Goal: Task Accomplishment & Management: Manage account settings

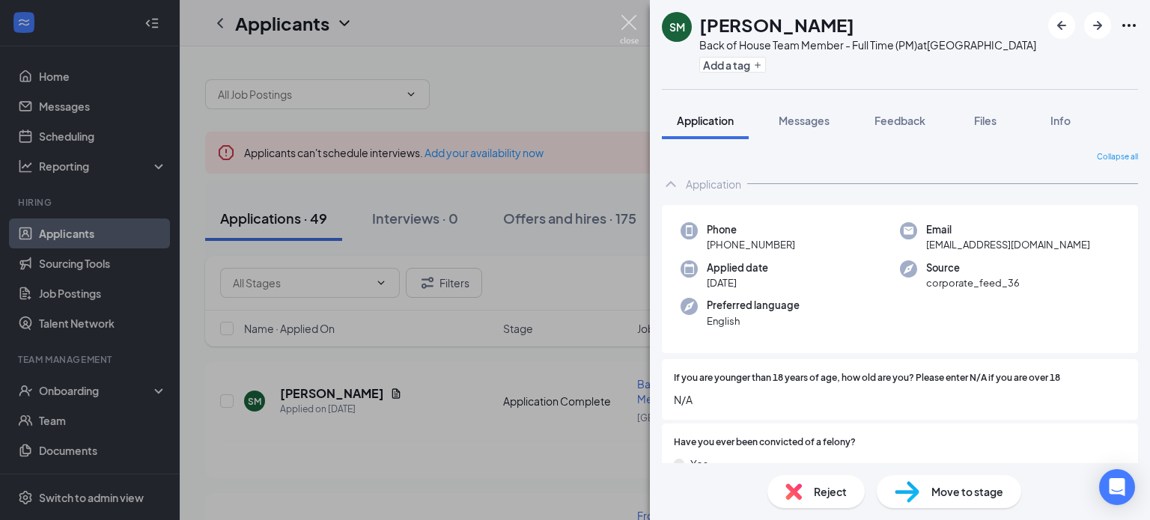
click at [633, 31] on img at bounding box center [629, 29] width 19 height 29
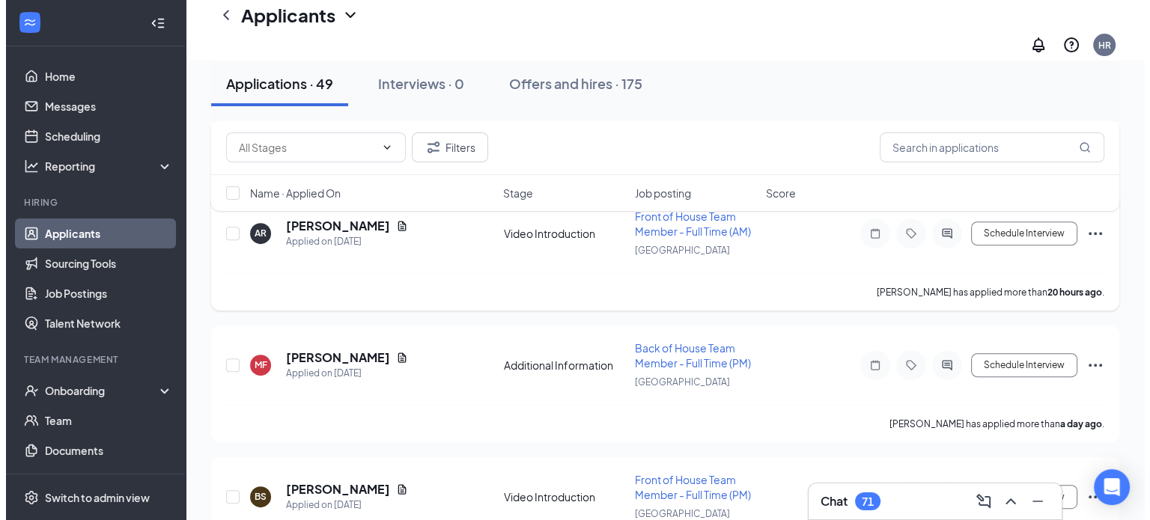
scroll to position [605, 0]
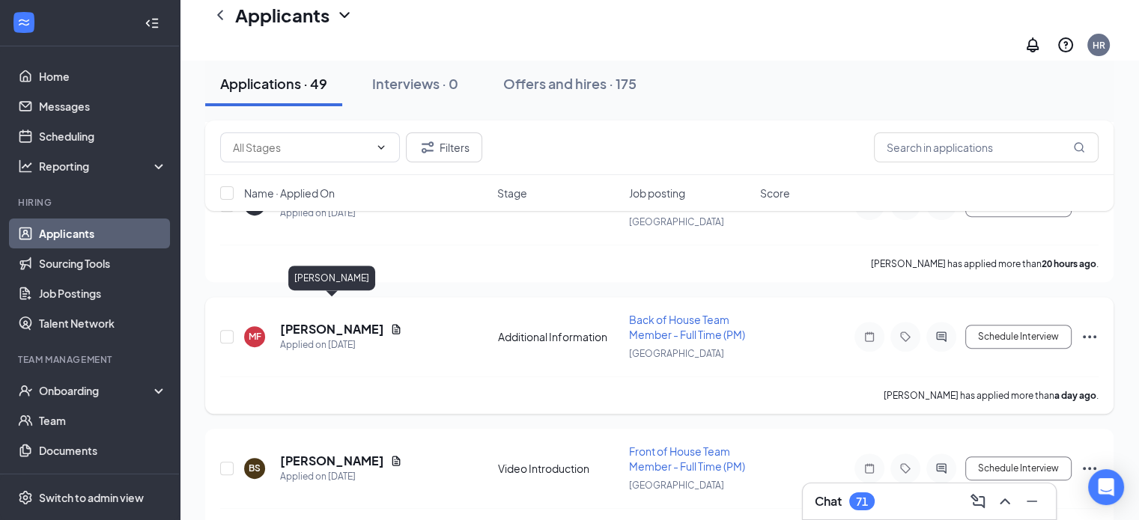
click at [341, 321] on h5 "[PERSON_NAME]" at bounding box center [332, 329] width 104 height 16
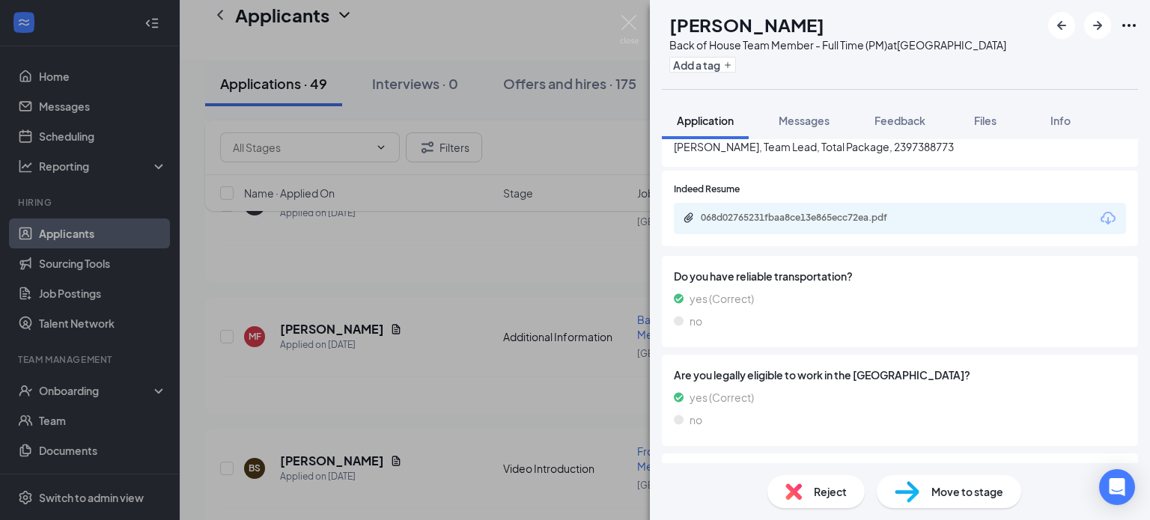
scroll to position [1511, 0]
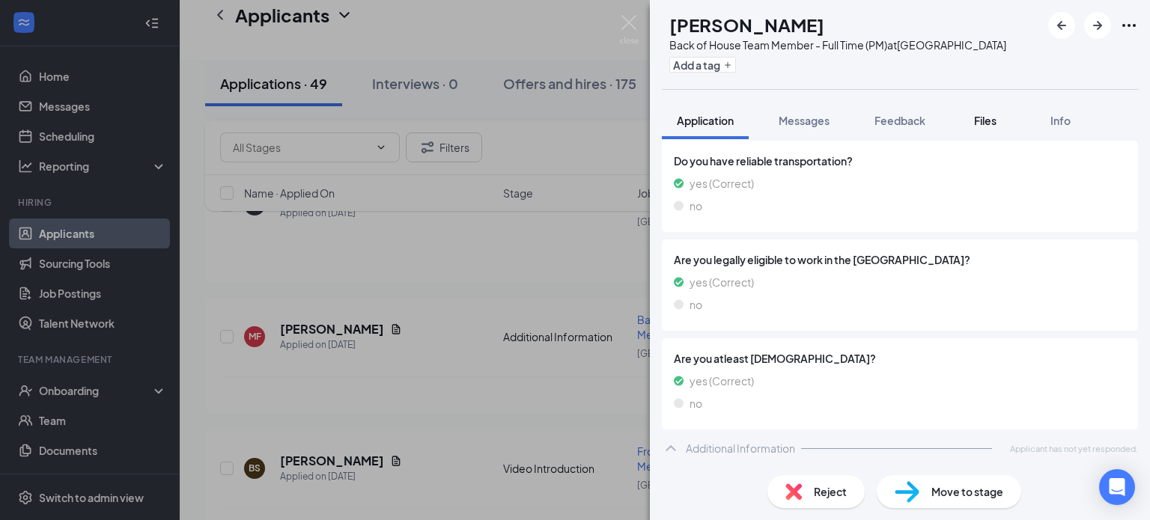
click at [983, 126] on span "Files" at bounding box center [985, 120] width 22 height 13
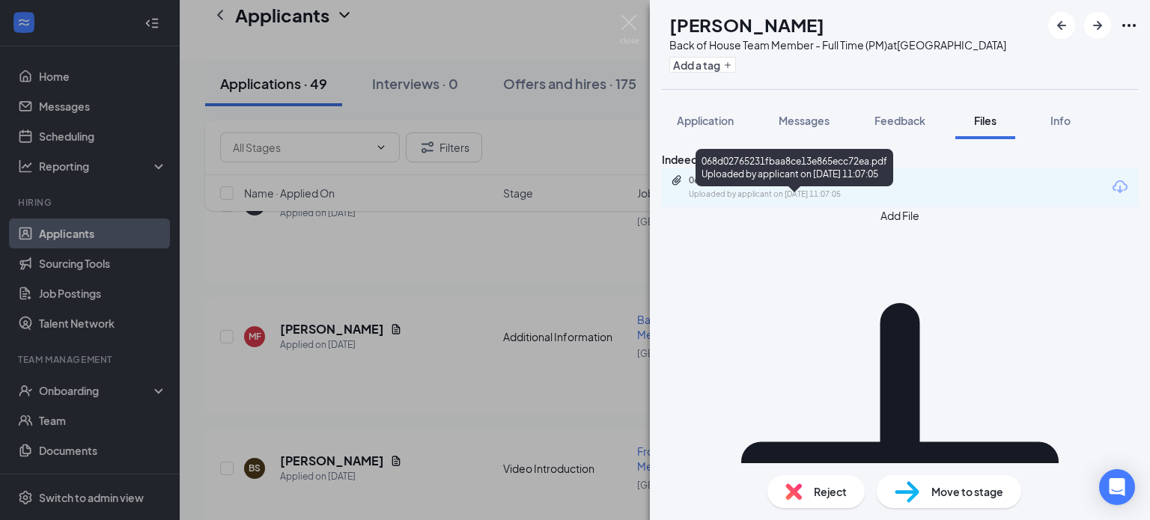
click at [813, 186] on div "068d02765231fbaa8ce13e865ecc72ea.pdf" at bounding box center [794, 180] width 210 height 12
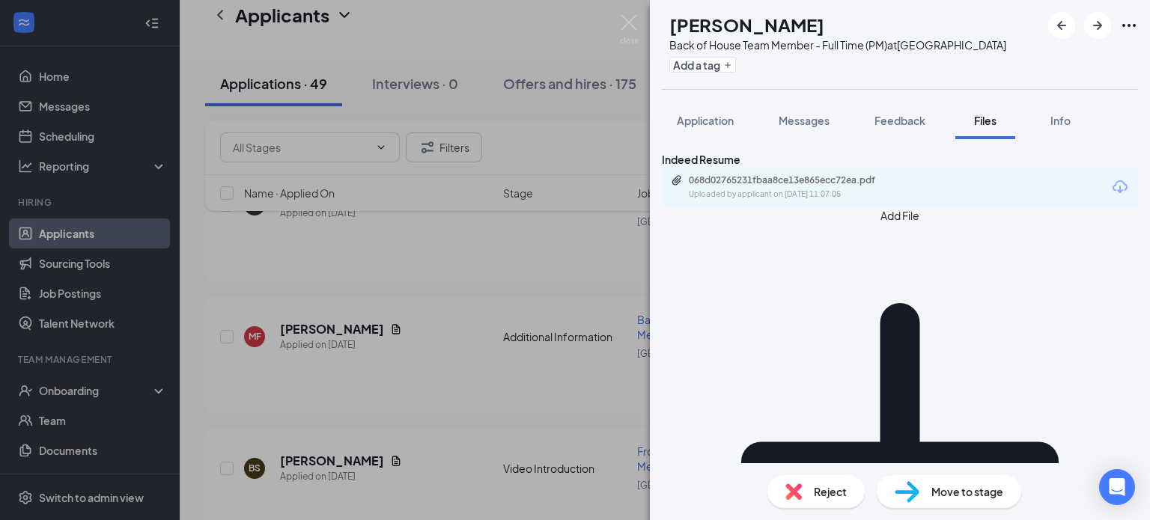
click at [453, 352] on div "MF [PERSON_NAME] Back of House Team Member - Full Time (PM) at [GEOGRAPHIC_DATA…" at bounding box center [575, 260] width 1150 height 520
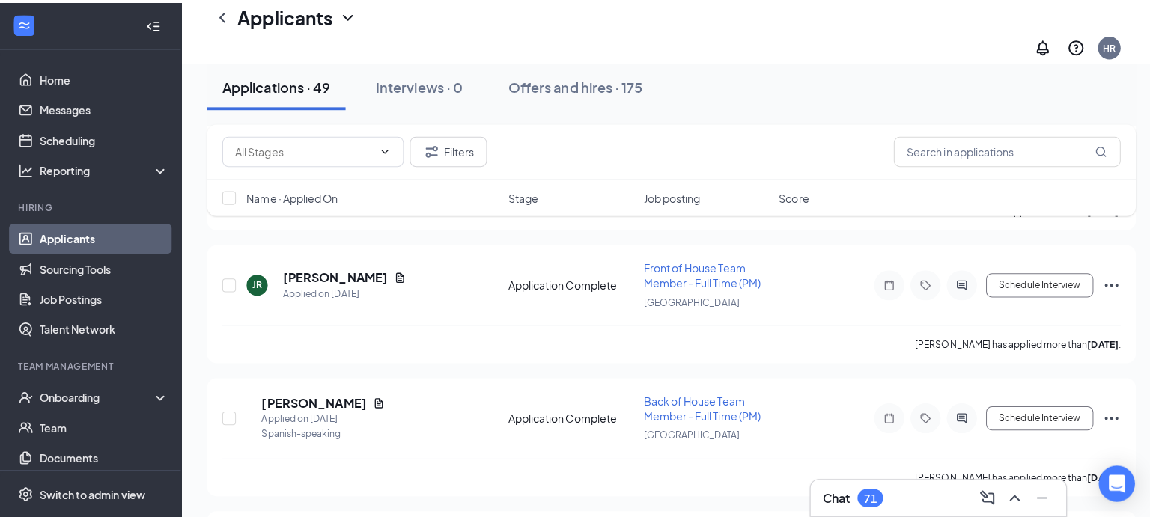
scroll to position [1321, 0]
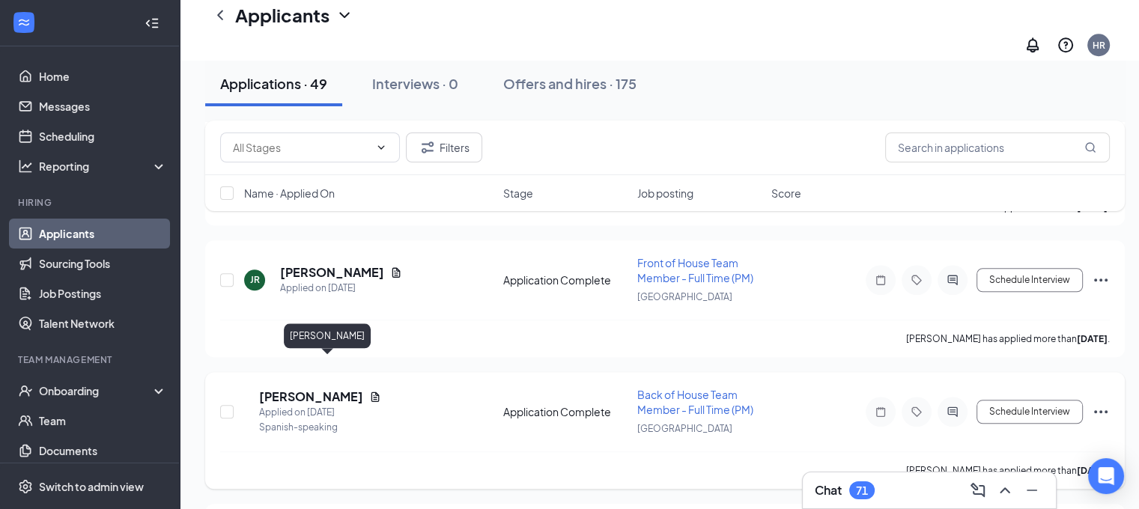
click at [333, 389] on h5 "[PERSON_NAME]" at bounding box center [311, 397] width 104 height 16
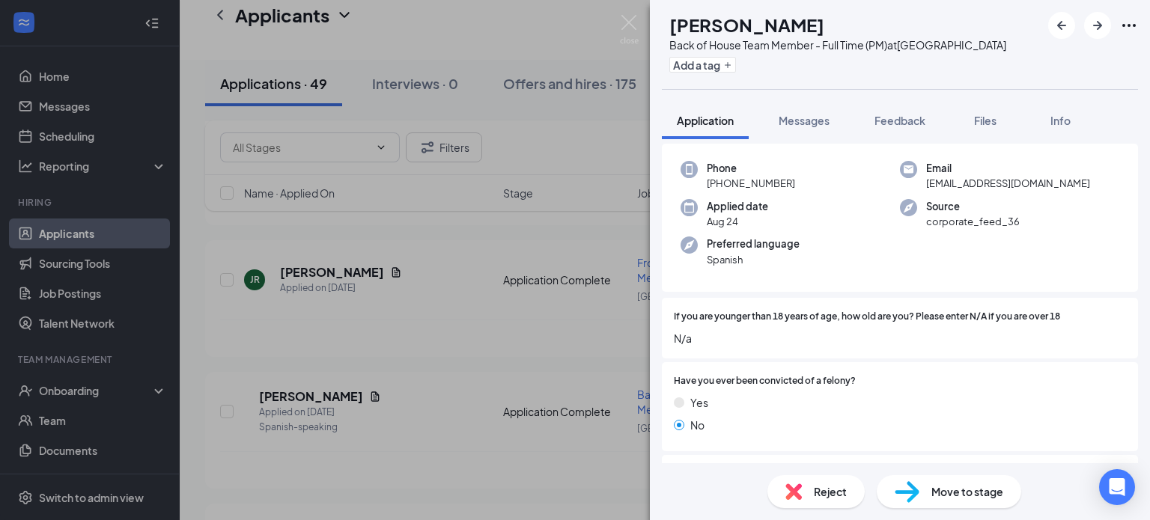
scroll to position [54, 0]
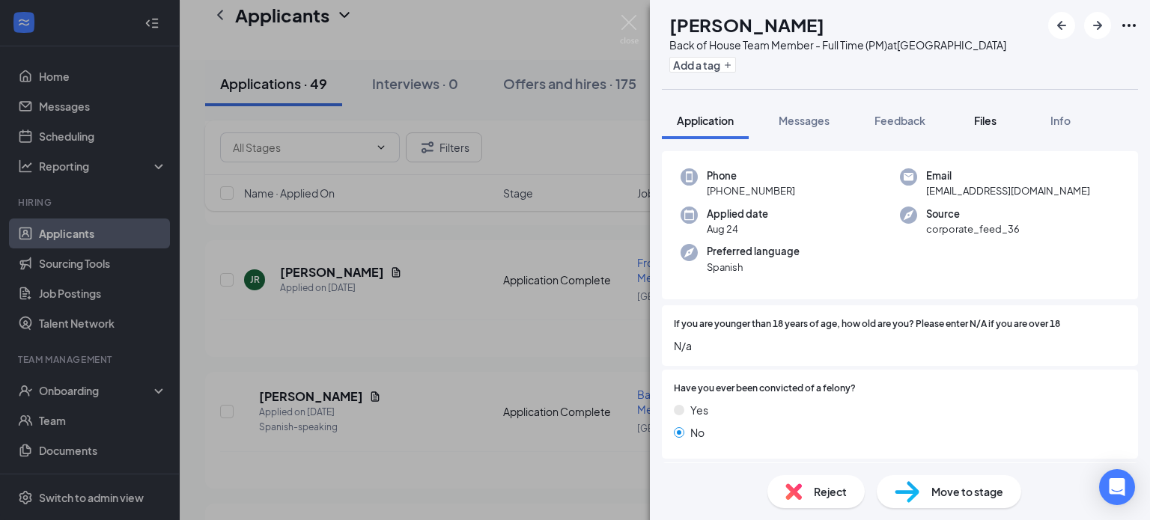
click at [986, 122] on span "Files" at bounding box center [985, 120] width 22 height 13
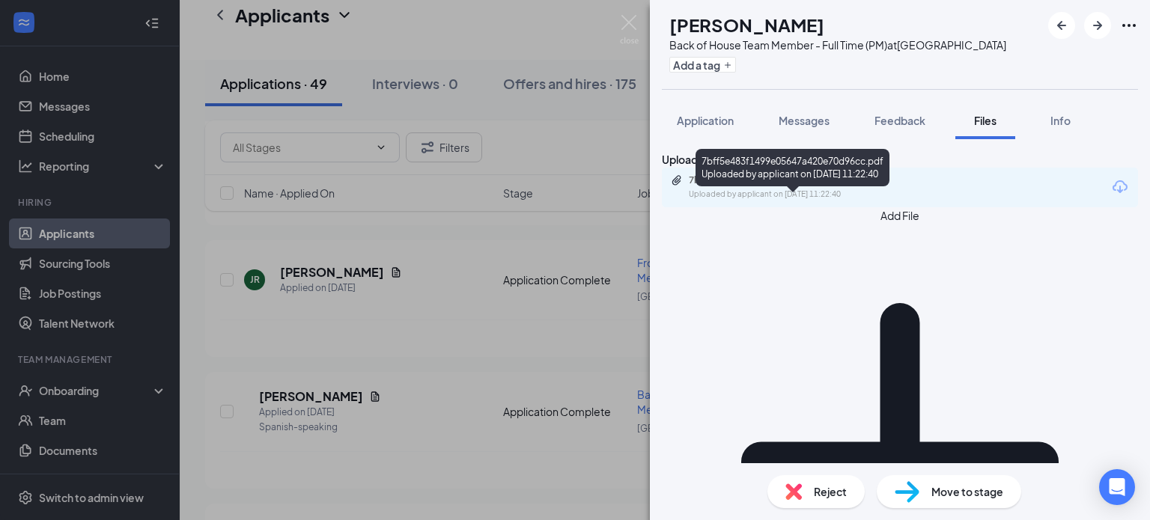
click at [809, 186] on div "7bff5e483f1499e05647a420e70d96cc.pdf" at bounding box center [794, 180] width 210 height 12
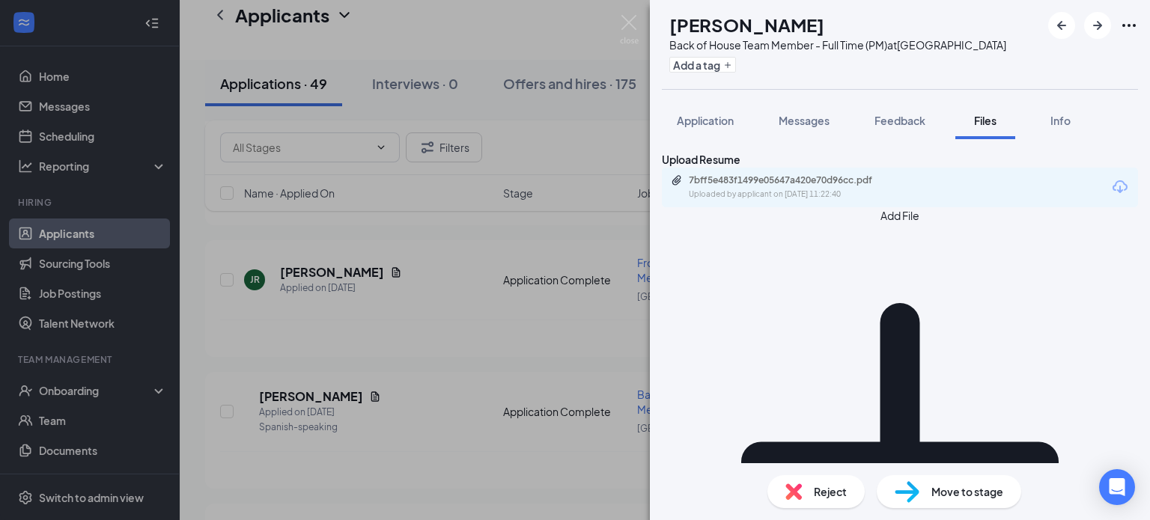
click at [443, 330] on div "YL [PERSON_NAME] Back of House Team Member - Full Time (PM) at [GEOGRAPHIC_DATA…" at bounding box center [575, 260] width 1150 height 520
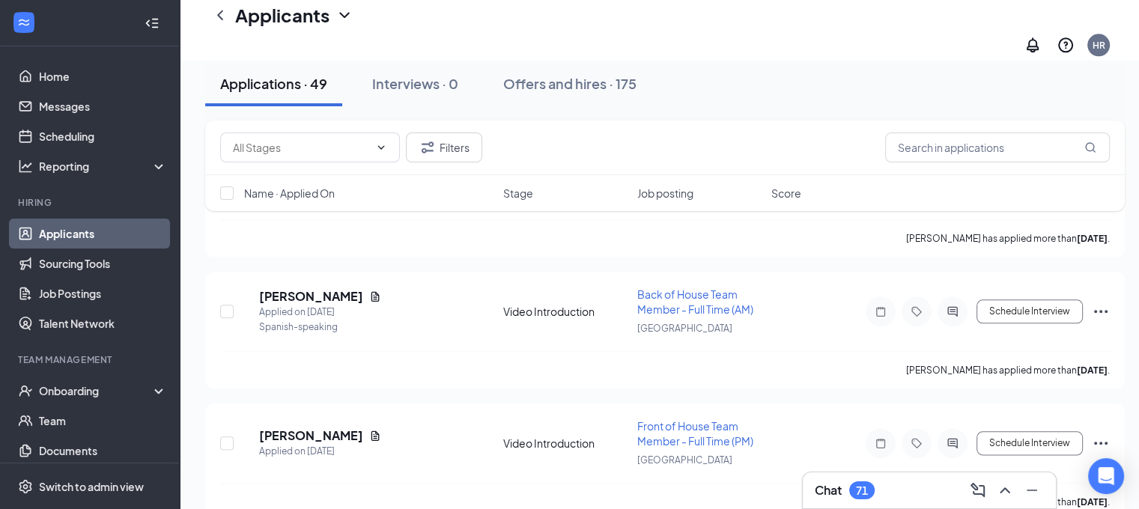
scroll to position [1686, 0]
click at [327, 288] on h5 "[PERSON_NAME]" at bounding box center [311, 296] width 104 height 16
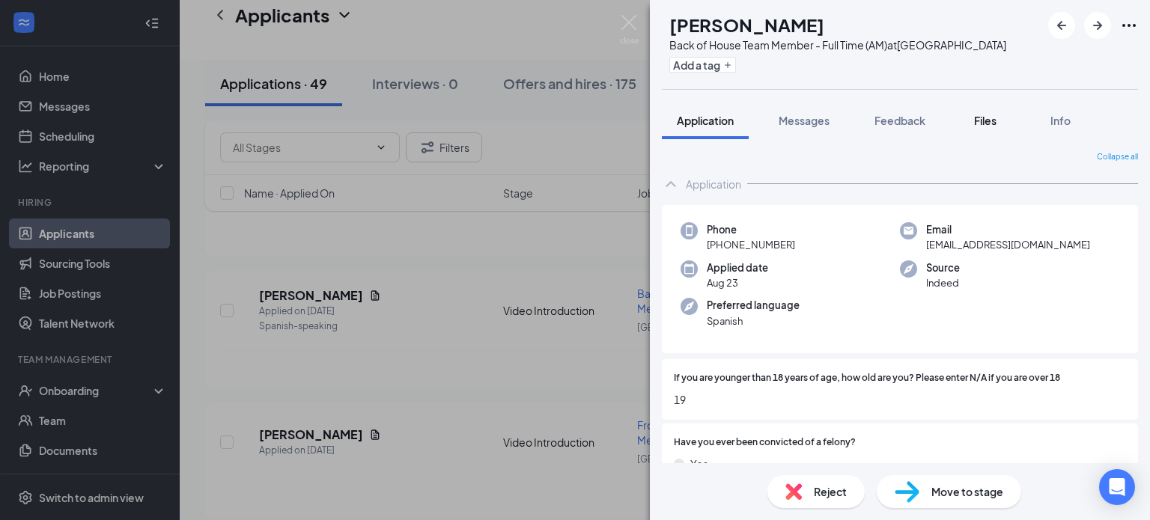
click at [989, 125] on span "Files" at bounding box center [985, 120] width 22 height 13
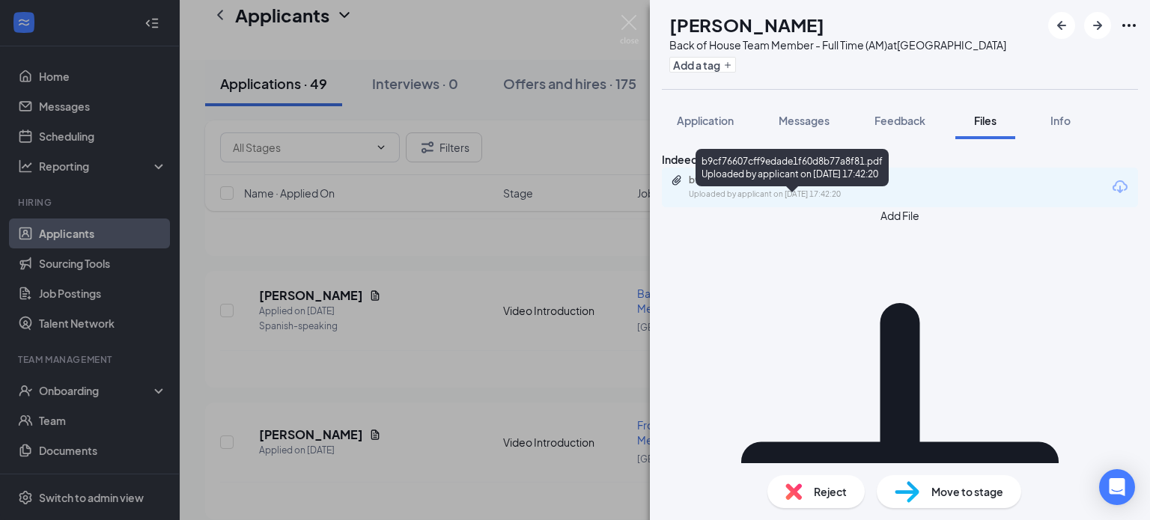
click at [830, 201] on div "Uploaded by applicant on [DATE] 17:42:20" at bounding box center [801, 195] width 225 height 12
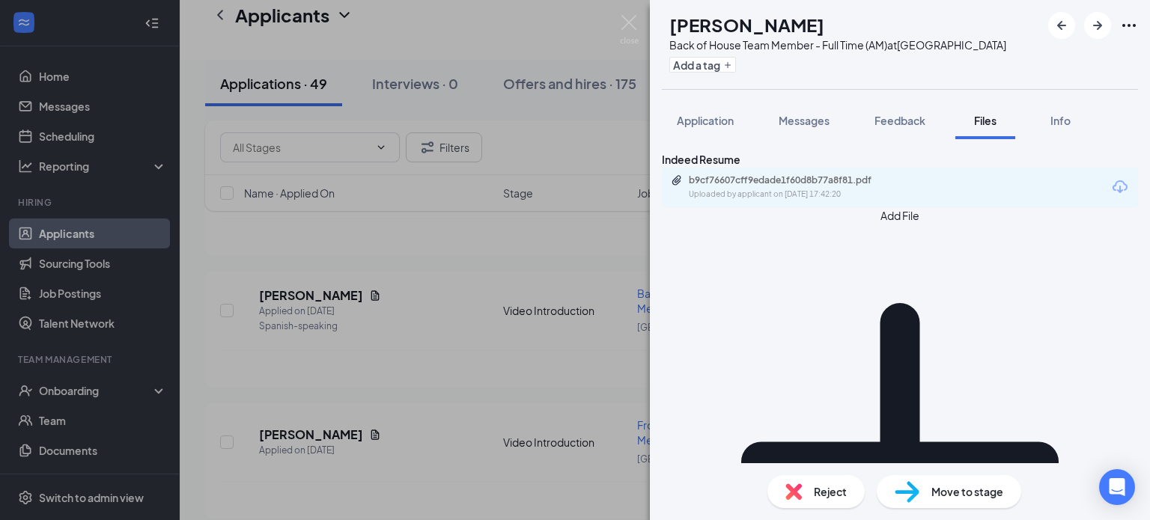
click at [500, 321] on div "[PERSON_NAME] Back of House Team Member - Full Time (AM) at [GEOGRAPHIC_DATA] A…" at bounding box center [575, 260] width 1150 height 520
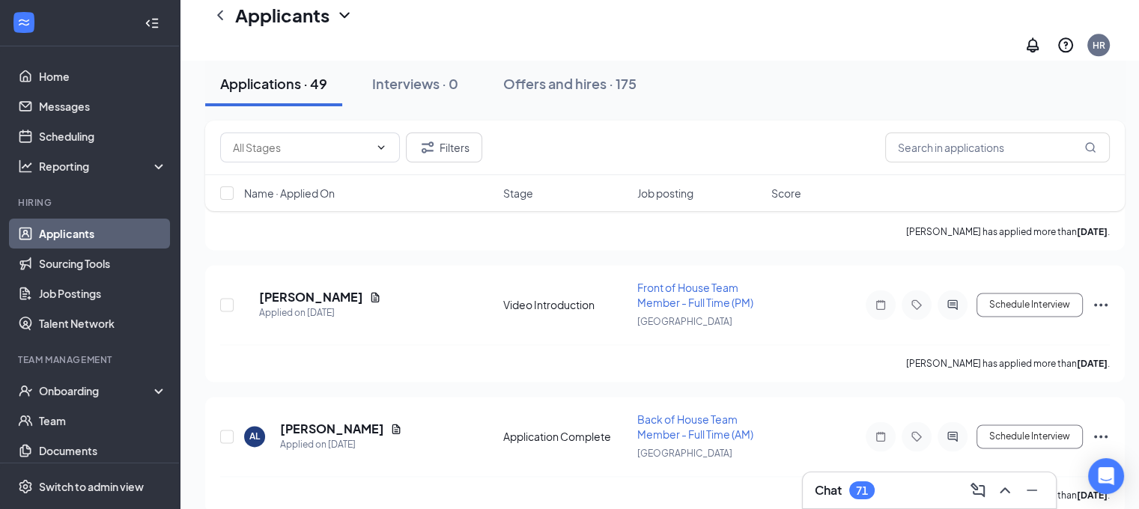
scroll to position [1989, 0]
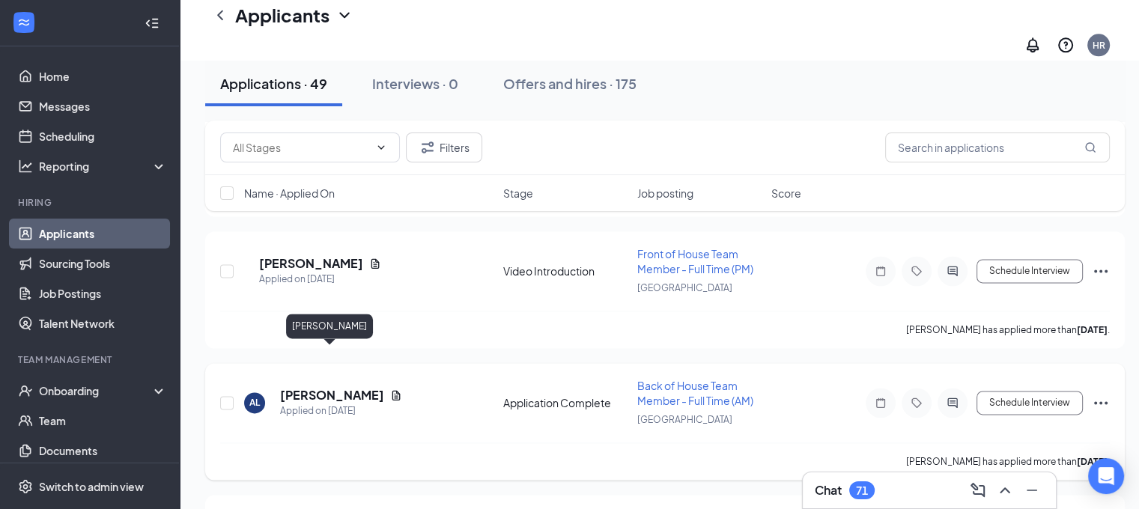
click at [333, 387] on h5 "[PERSON_NAME]" at bounding box center [332, 395] width 104 height 16
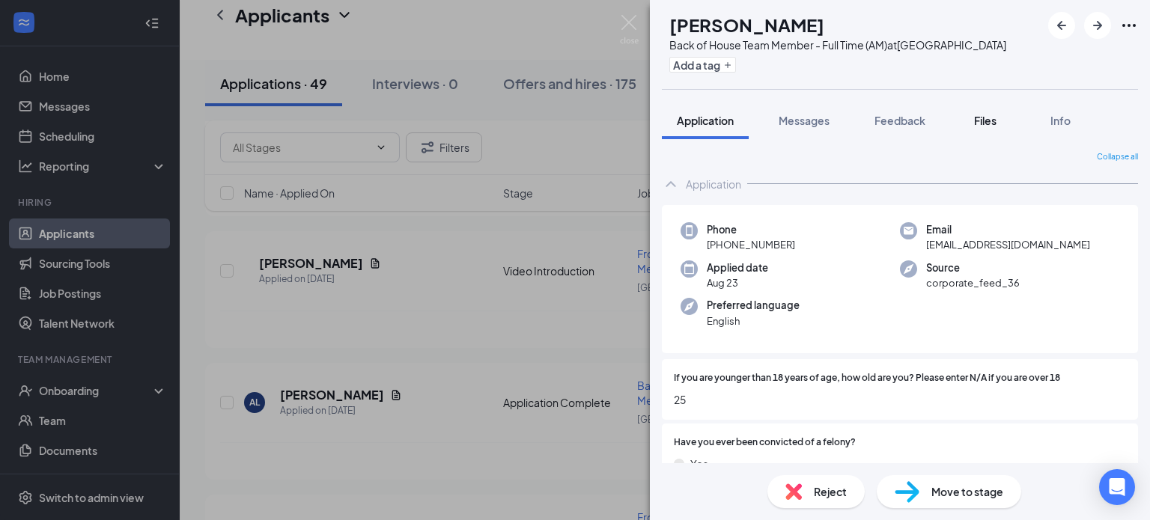
click at [995, 118] on span "Files" at bounding box center [985, 120] width 22 height 13
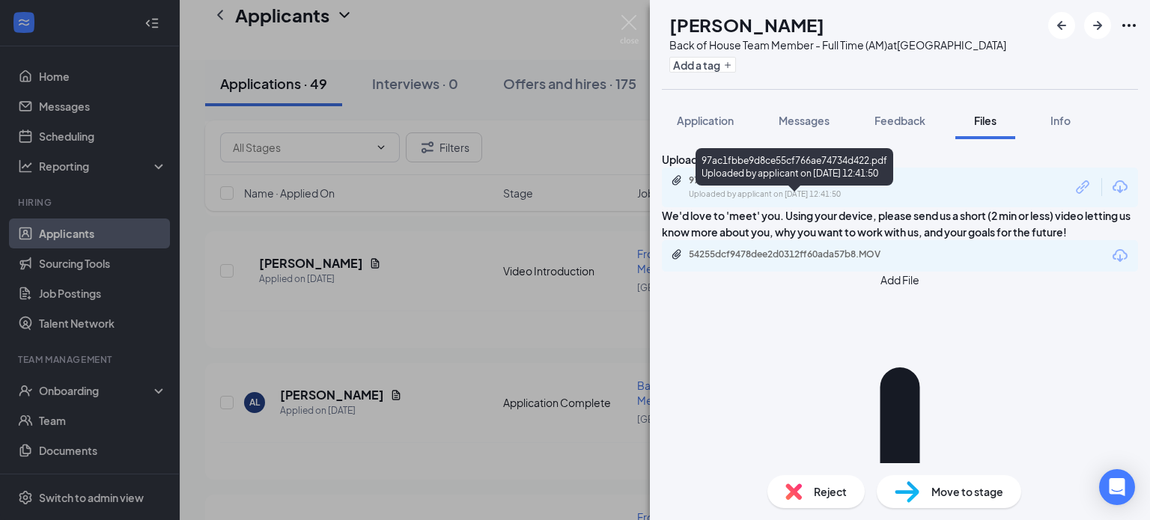
click at [818, 201] on div "Uploaded by applicant on [DATE] 12:41:50" at bounding box center [801, 195] width 225 height 12
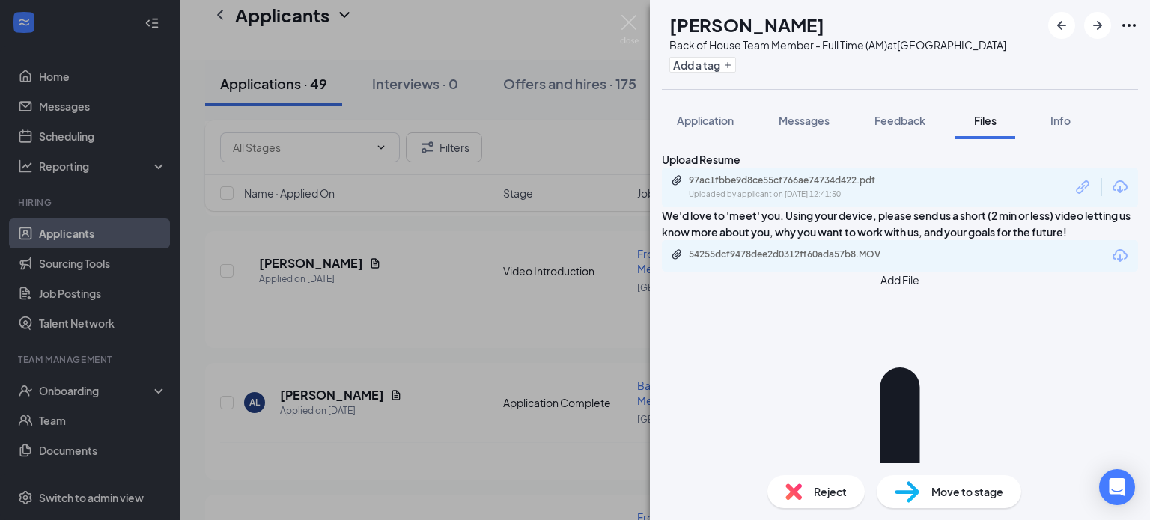
click at [434, 291] on div "AL [PERSON_NAME] Back of House Team Member - Full Time (AM) at [GEOGRAPHIC_DATA…" at bounding box center [575, 260] width 1150 height 520
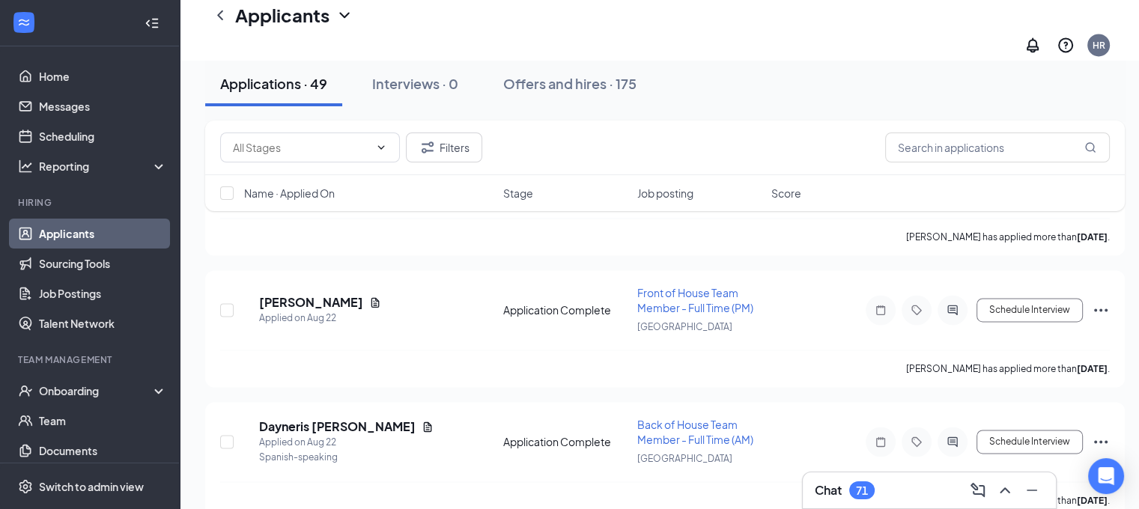
scroll to position [2237, 0]
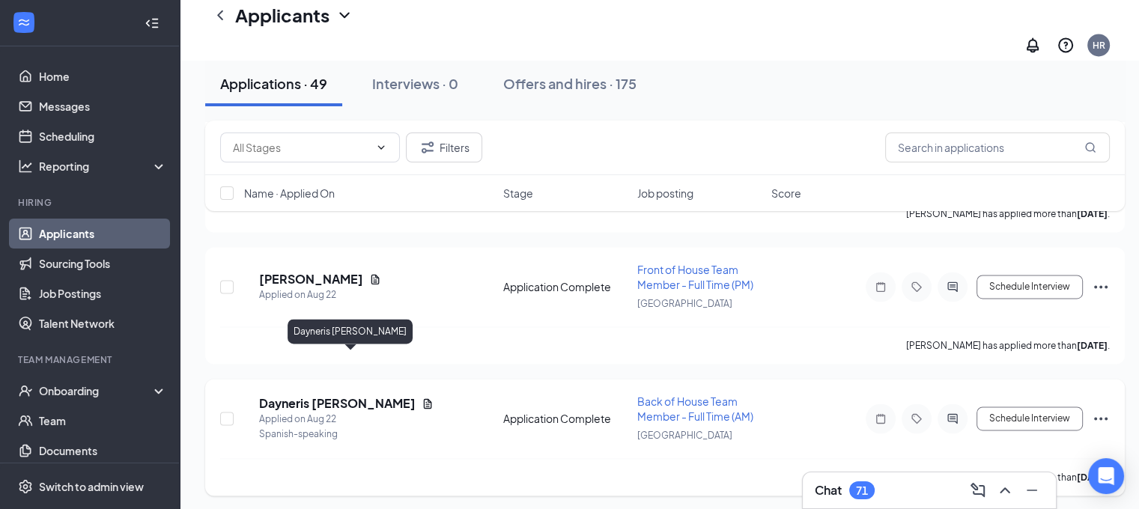
click at [331, 395] on h5 "Dayneris [PERSON_NAME]" at bounding box center [337, 403] width 157 height 16
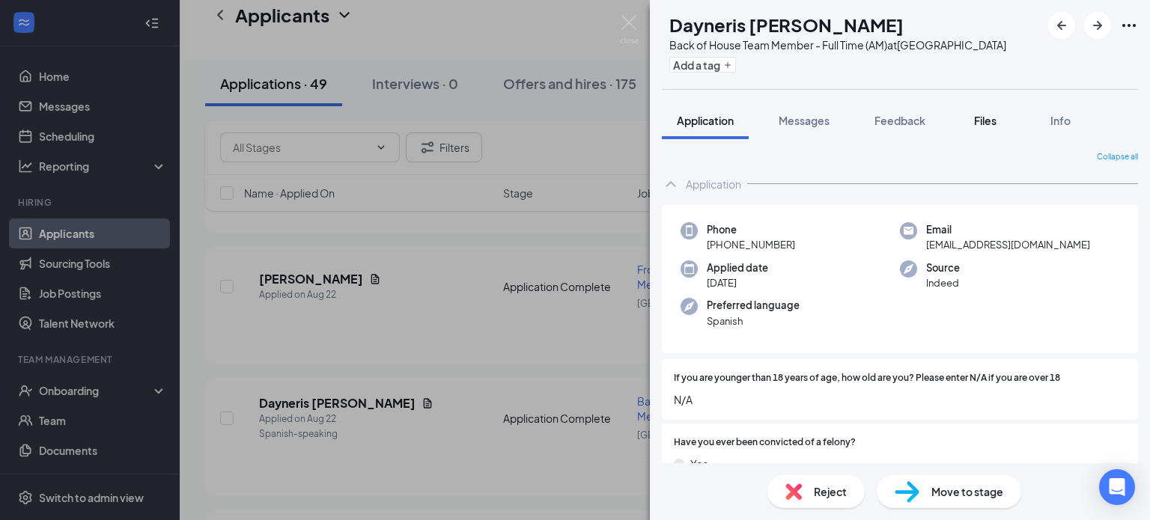
click at [986, 121] on span "Files" at bounding box center [985, 120] width 22 height 13
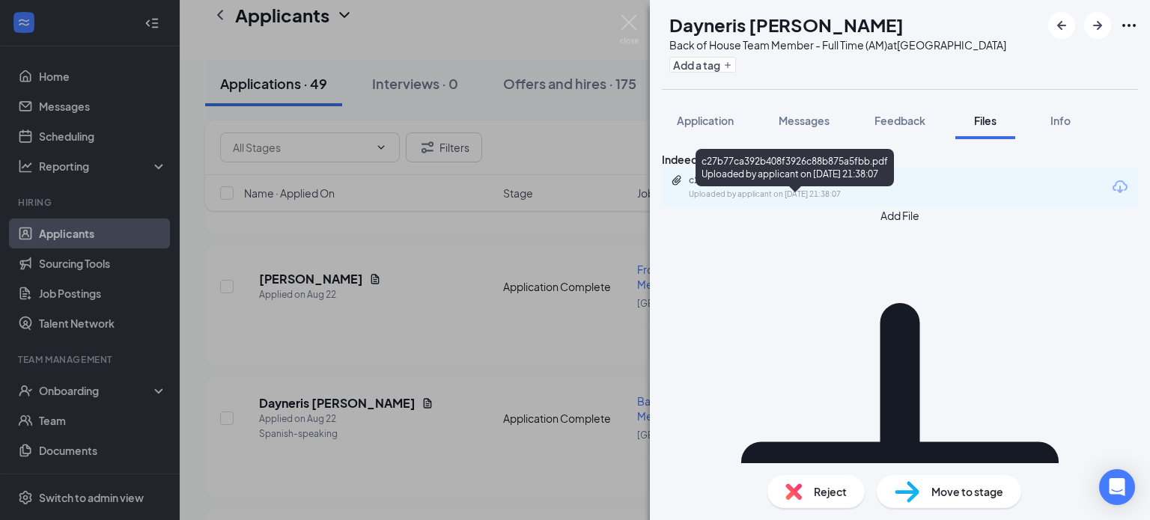
click at [830, 186] on div "c27b77ca392b408f3926c88b875a5fbb.pdf" at bounding box center [794, 180] width 210 height 12
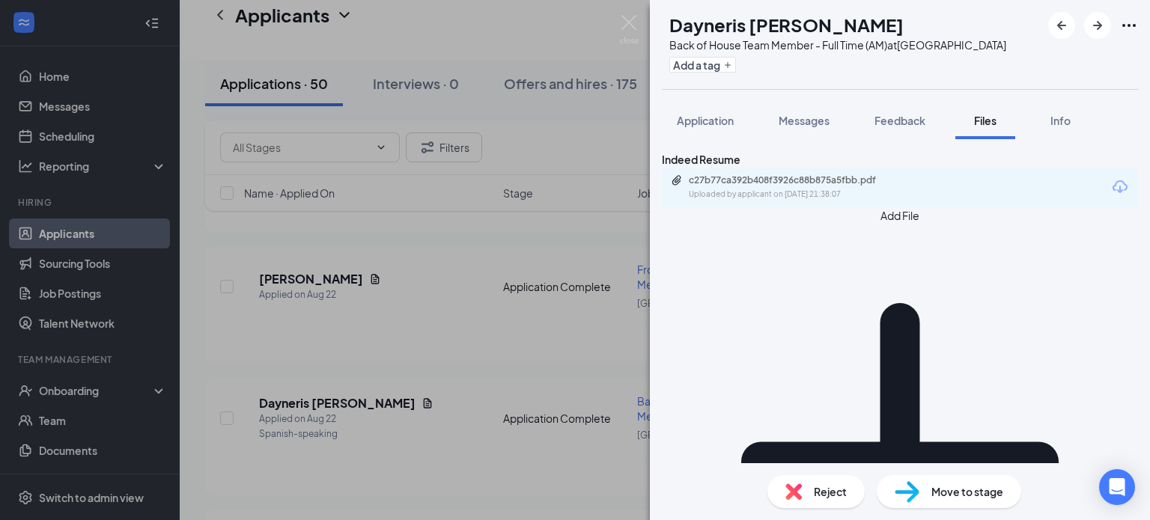
click at [401, 368] on div "DM Dayneris [PERSON_NAME] Back of House Team Member - Full Time (AM) at [GEOGRA…" at bounding box center [575, 260] width 1150 height 520
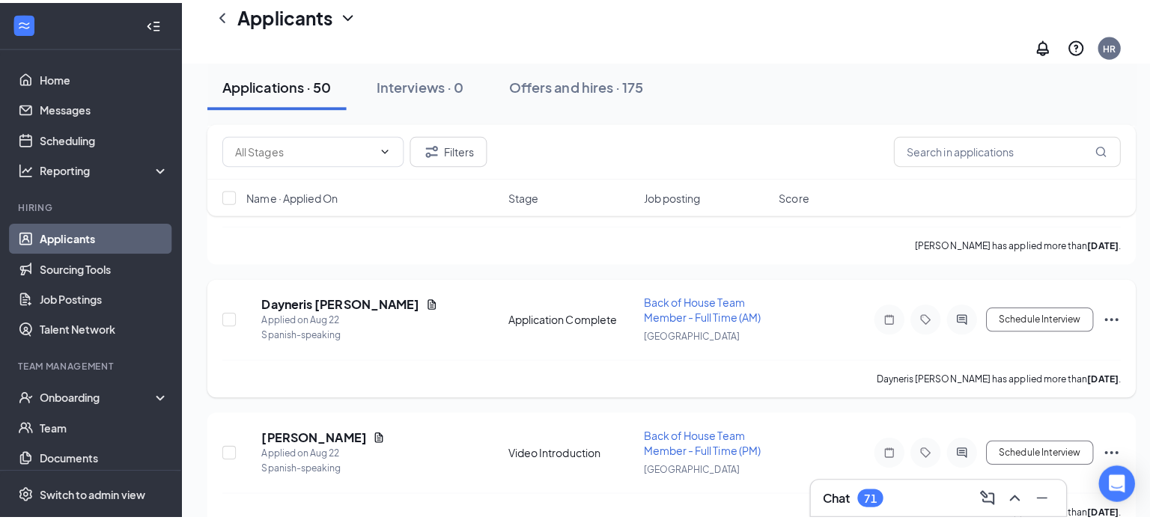
scroll to position [2477, 0]
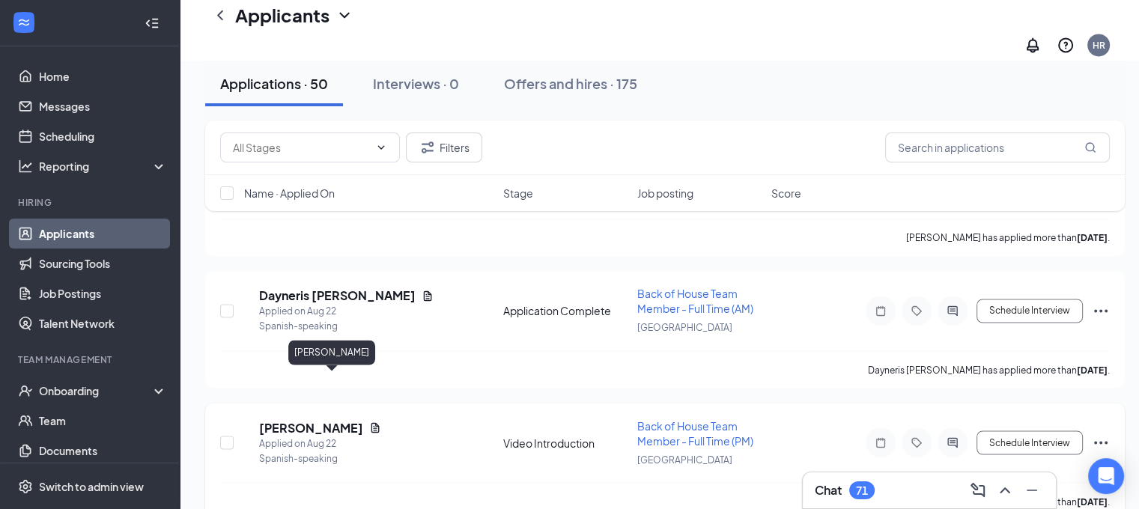
click at [354, 419] on h5 "[PERSON_NAME]" at bounding box center [311, 427] width 104 height 16
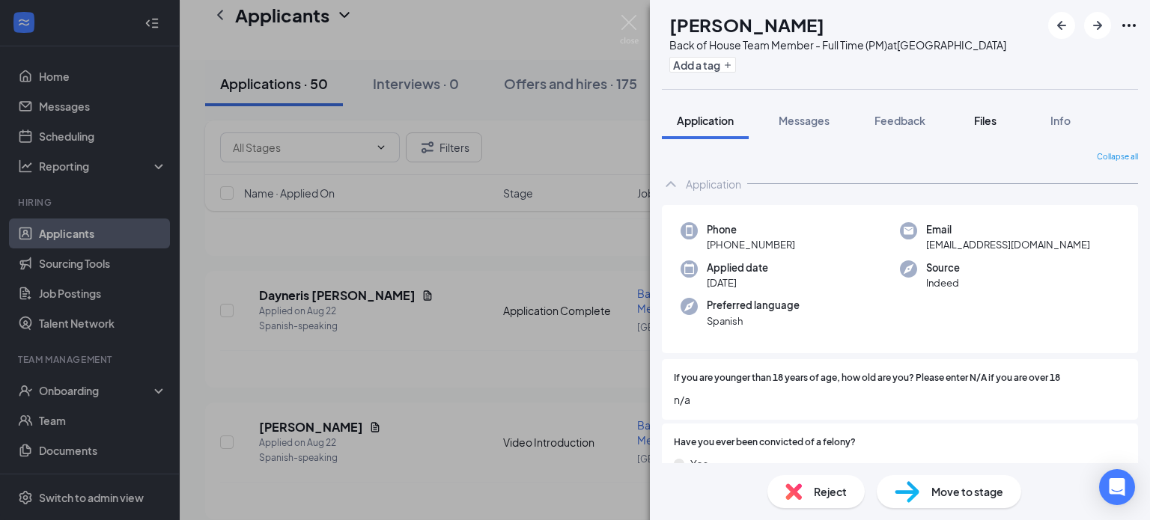
click at [989, 116] on span "Files" at bounding box center [985, 120] width 22 height 13
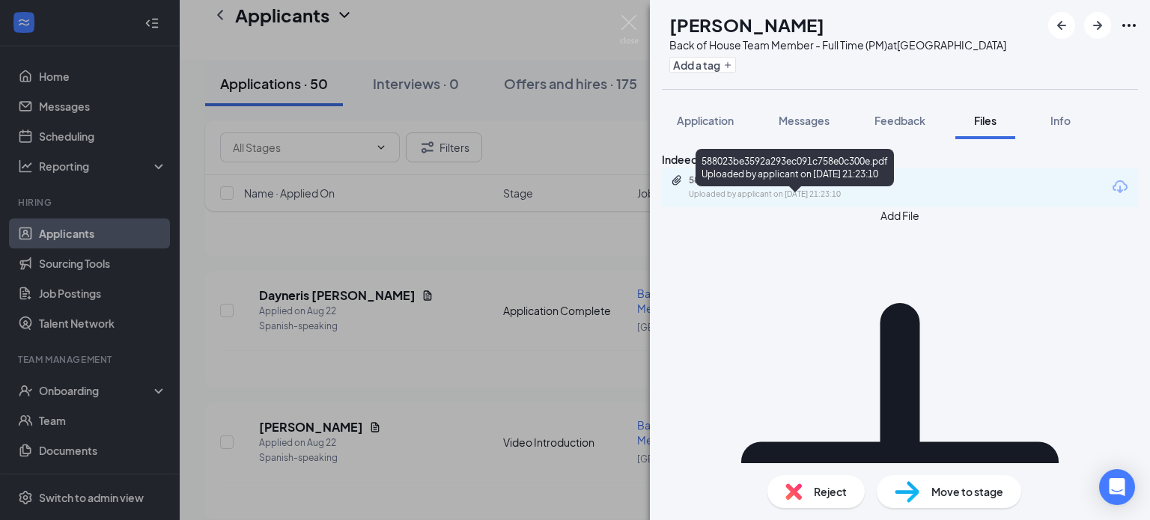
click at [822, 186] on div "588023be3592a293ec091c758e0c300e.pdf" at bounding box center [794, 180] width 210 height 12
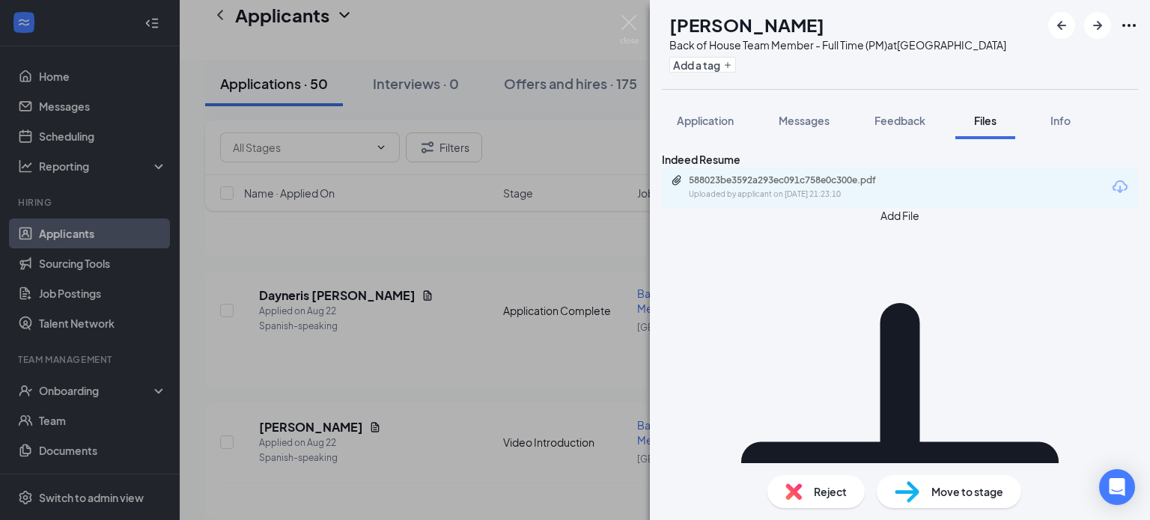
click at [347, 308] on div "MG [PERSON_NAME] Back of House Team Member - Full Time (PM) at [GEOGRAPHIC_DATA…" at bounding box center [575, 260] width 1150 height 520
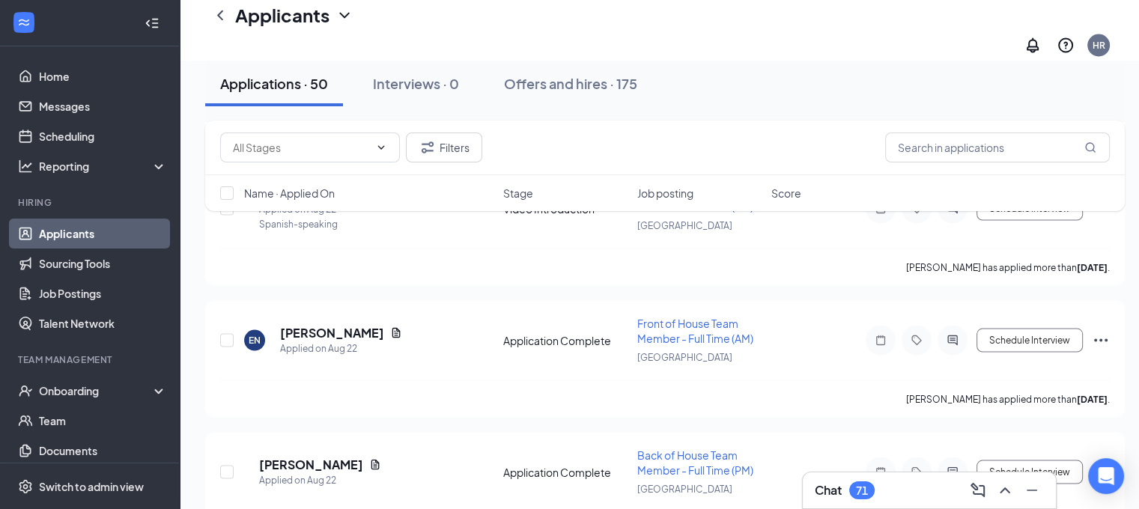
scroll to position [2786, 0]
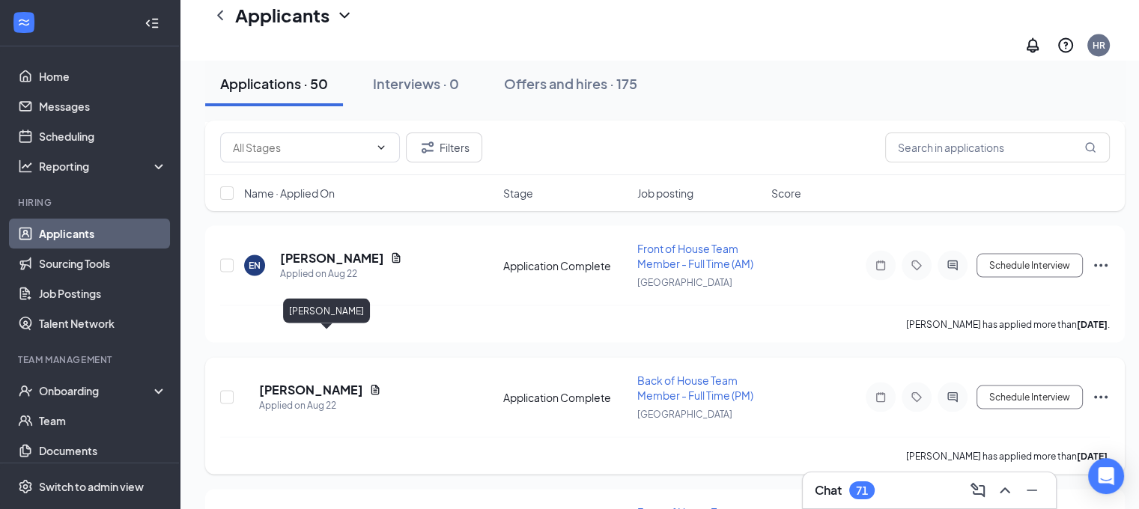
click at [327, 381] on h5 "[PERSON_NAME]" at bounding box center [311, 389] width 104 height 16
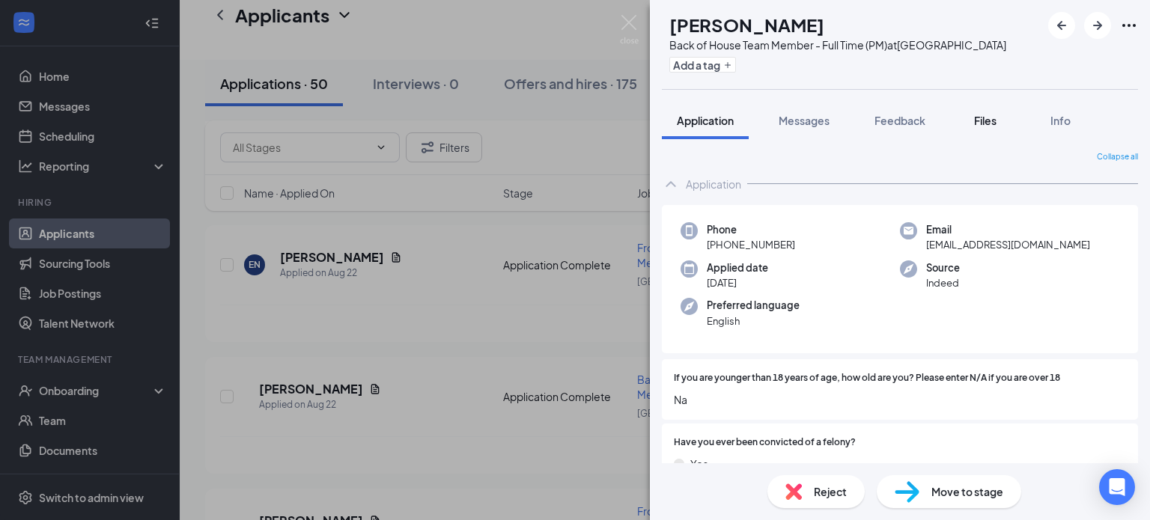
click at [998, 128] on button "Files" at bounding box center [986, 120] width 60 height 37
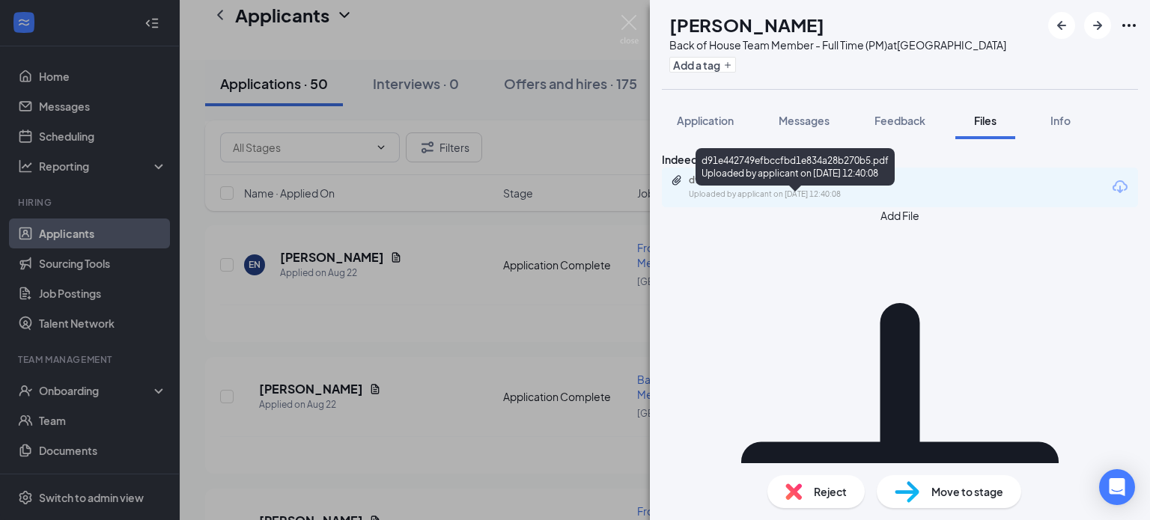
click at [821, 186] on div "d91e442749efbccfbd1e834a28b270b5.pdf" at bounding box center [794, 180] width 210 height 12
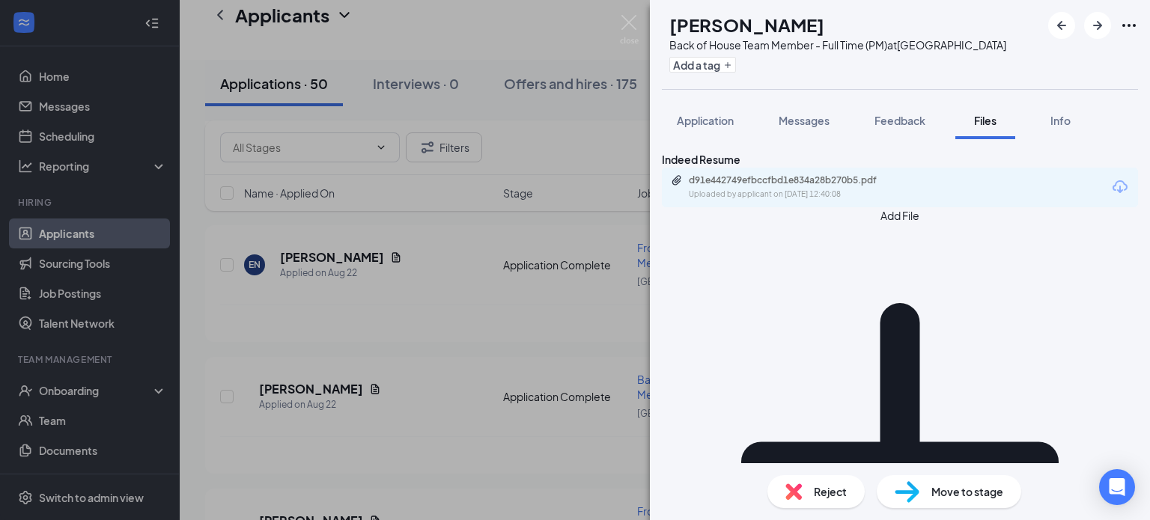
click at [339, 306] on div "GE [PERSON_NAME] Back of House Team Member - Full Time (PM) at [GEOGRAPHIC_DATA…" at bounding box center [575, 260] width 1150 height 520
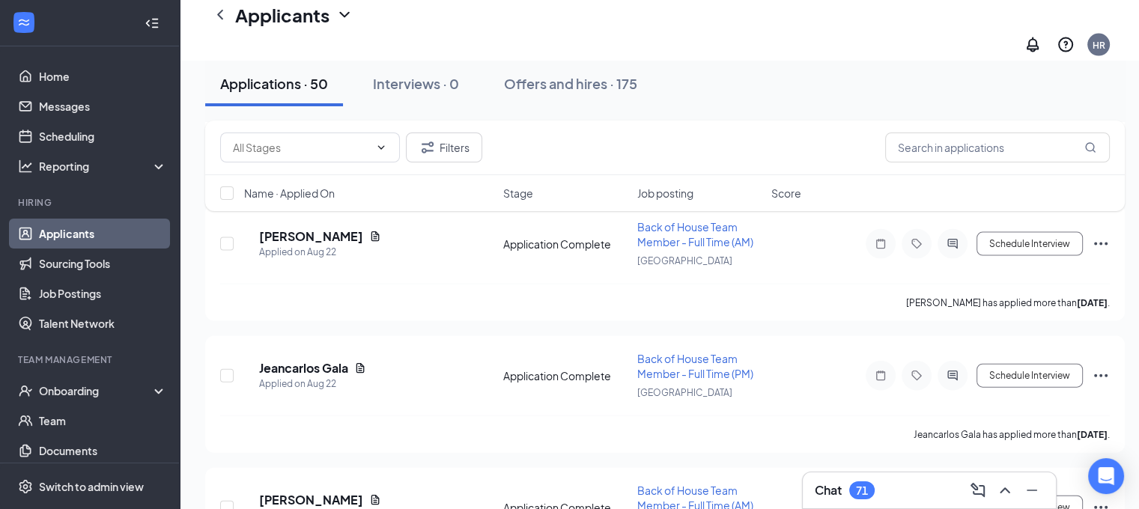
scroll to position [3229, 0]
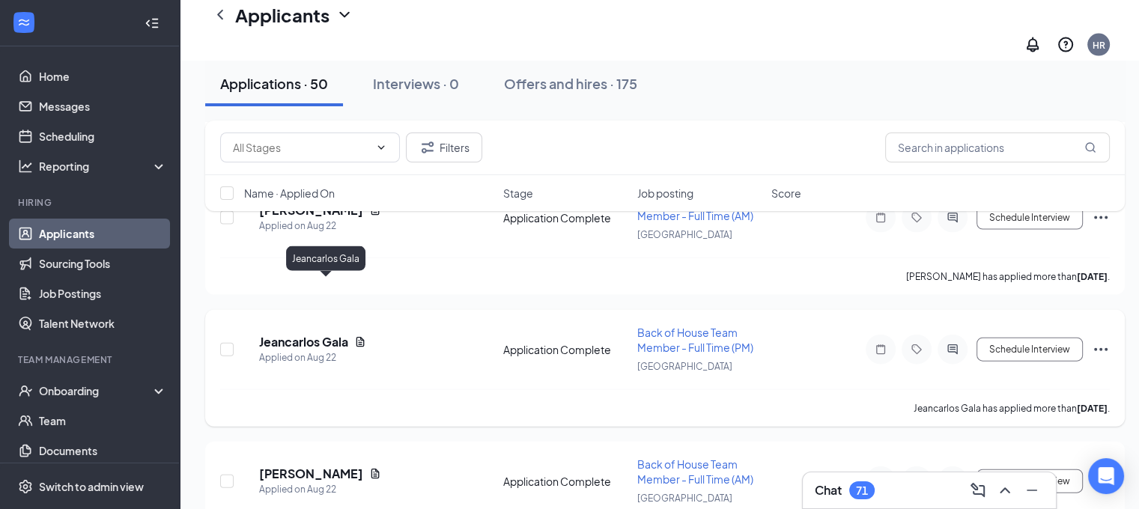
click at [344, 334] on h5 "Jeancarlos Gala" at bounding box center [303, 342] width 89 height 16
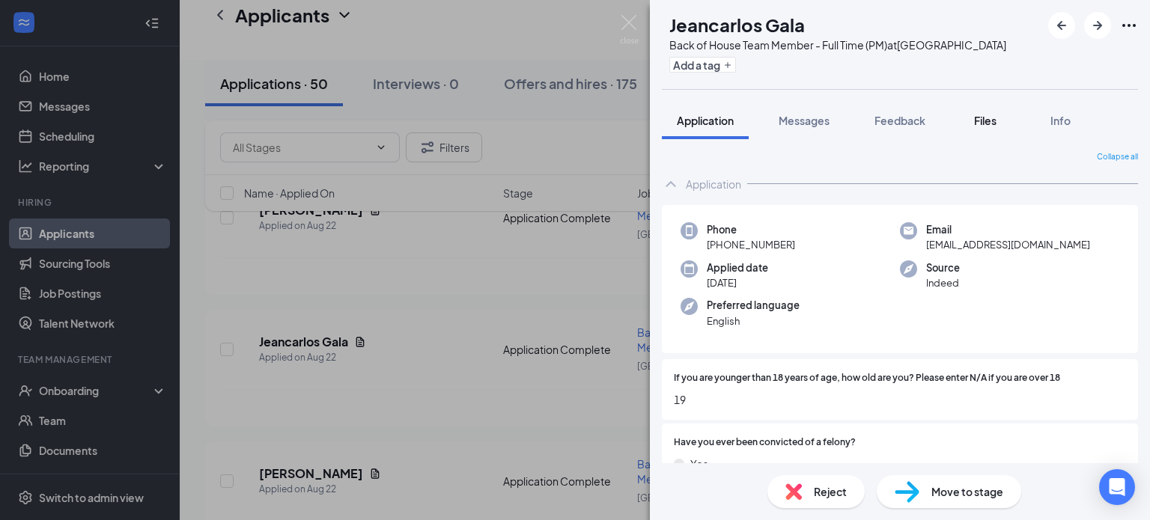
click at [996, 118] on span "Files" at bounding box center [985, 120] width 22 height 13
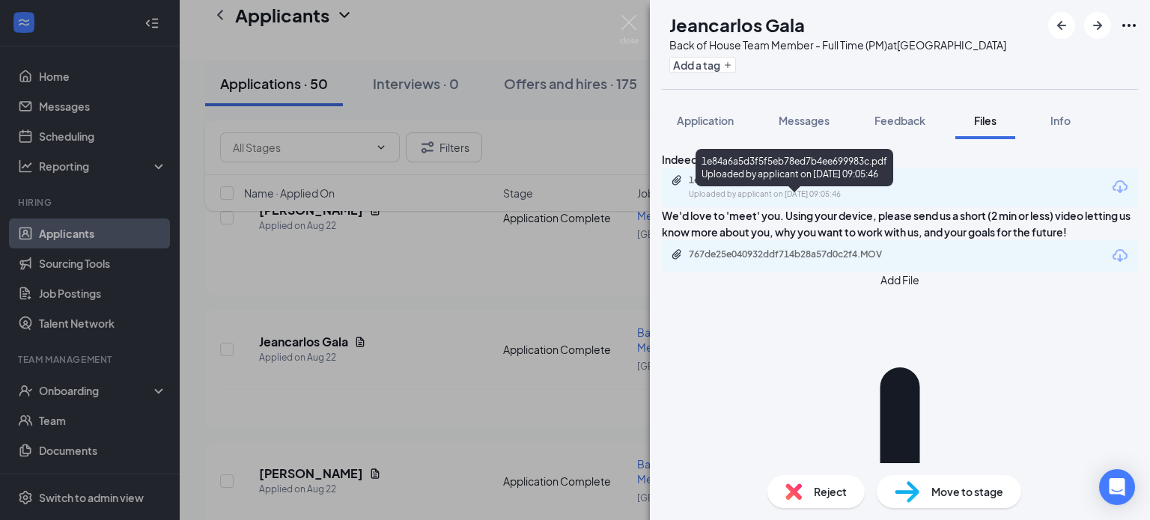
click at [824, 201] on div "Uploaded by applicant on [DATE] 09:05:46" at bounding box center [801, 195] width 225 height 12
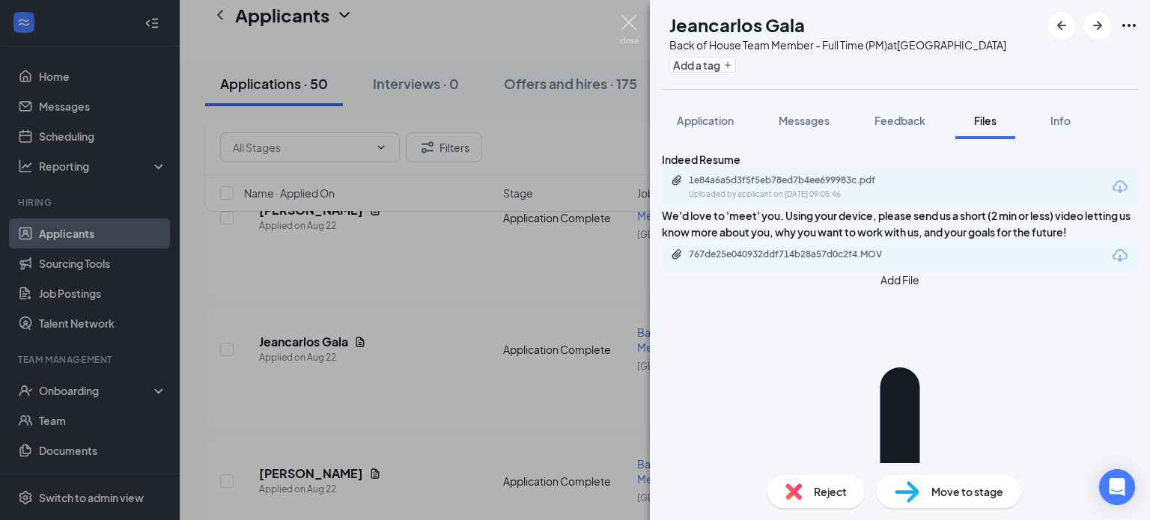
click at [629, 21] on img at bounding box center [629, 29] width 19 height 29
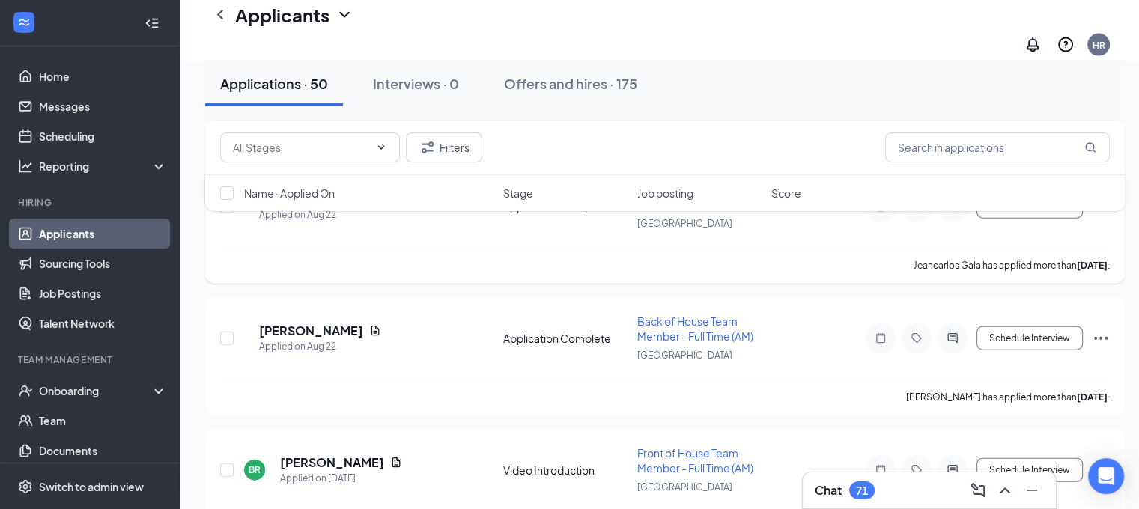
scroll to position [3372, 0]
click at [333, 322] on h5 "[PERSON_NAME]" at bounding box center [311, 330] width 104 height 16
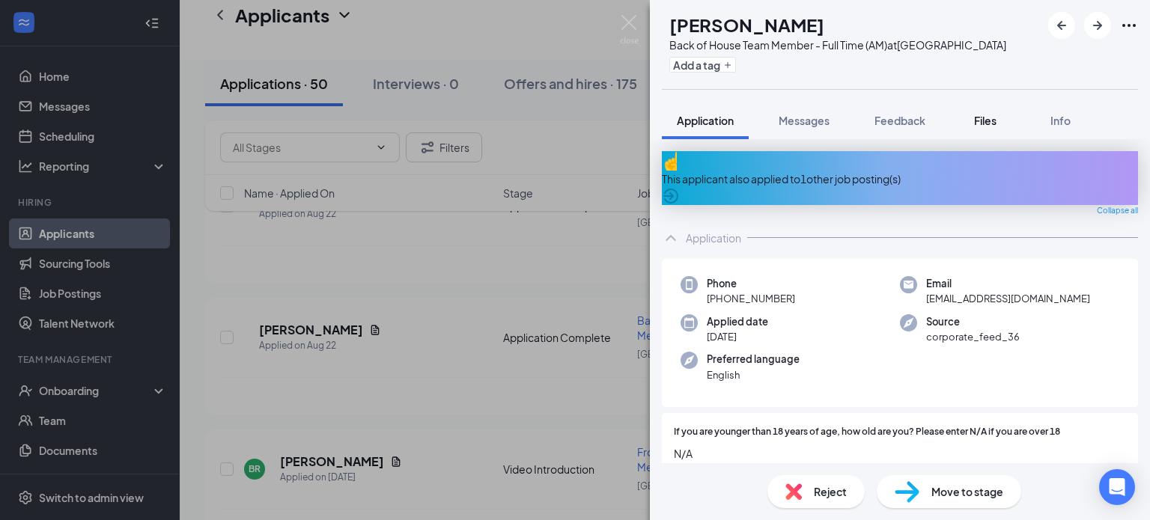
click at [997, 118] on span "Files" at bounding box center [985, 120] width 22 height 13
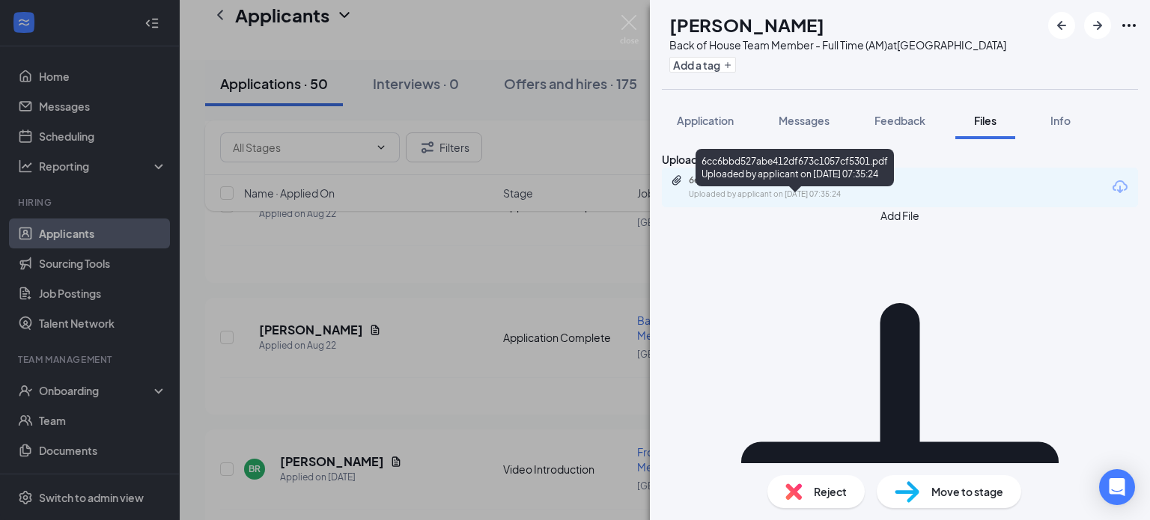
click at [820, 201] on div "Uploaded by applicant on [DATE] 07:35:24" at bounding box center [801, 195] width 225 height 12
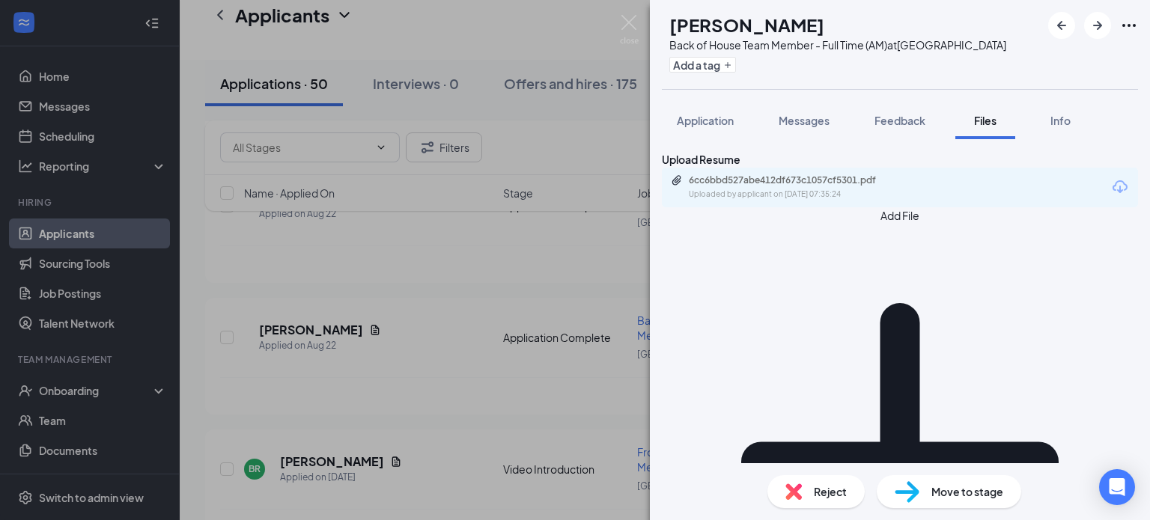
click at [464, 362] on div "[PERSON_NAME] Back of House Team Member - Full Time (AM) at [GEOGRAPHIC_DATA] A…" at bounding box center [575, 260] width 1150 height 520
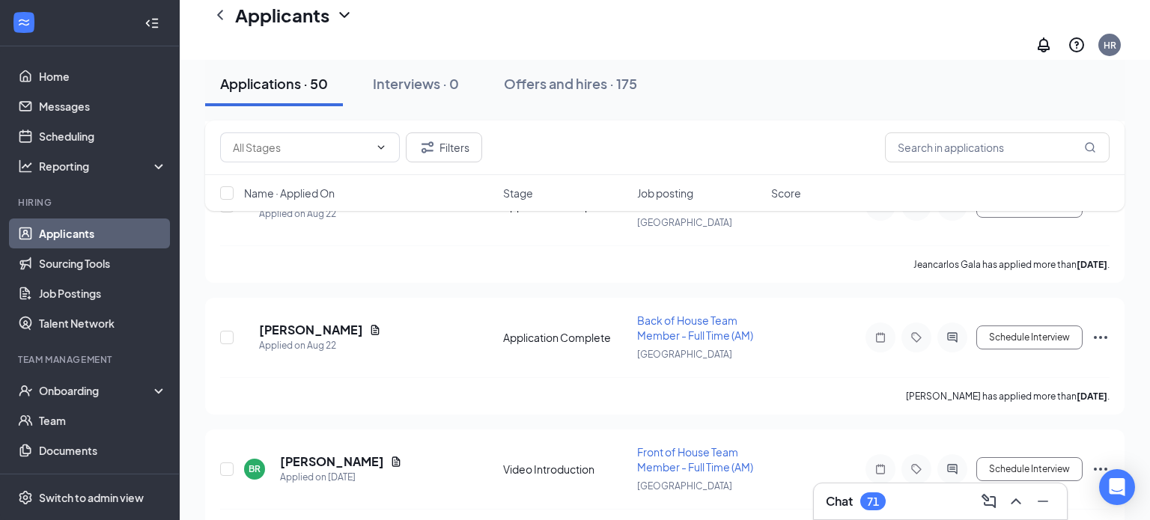
click at [464, 362] on div "[PERSON_NAME] [PERSON_NAME] Applied [DATE] 9:55 AM Spanish-speaking Video Intro…" at bounding box center [665, 290] width 920 height 6575
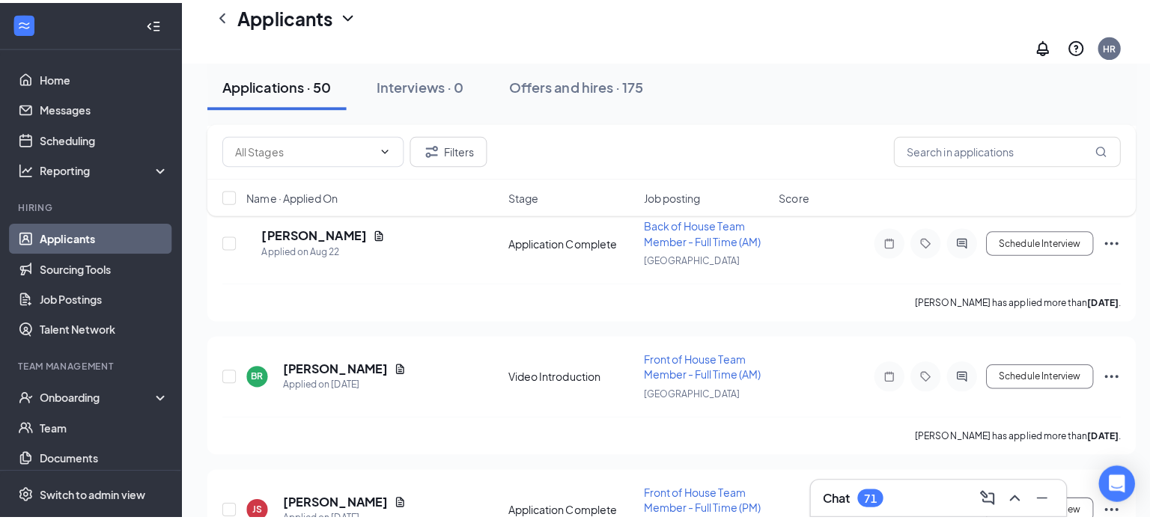
scroll to position [3363, 0]
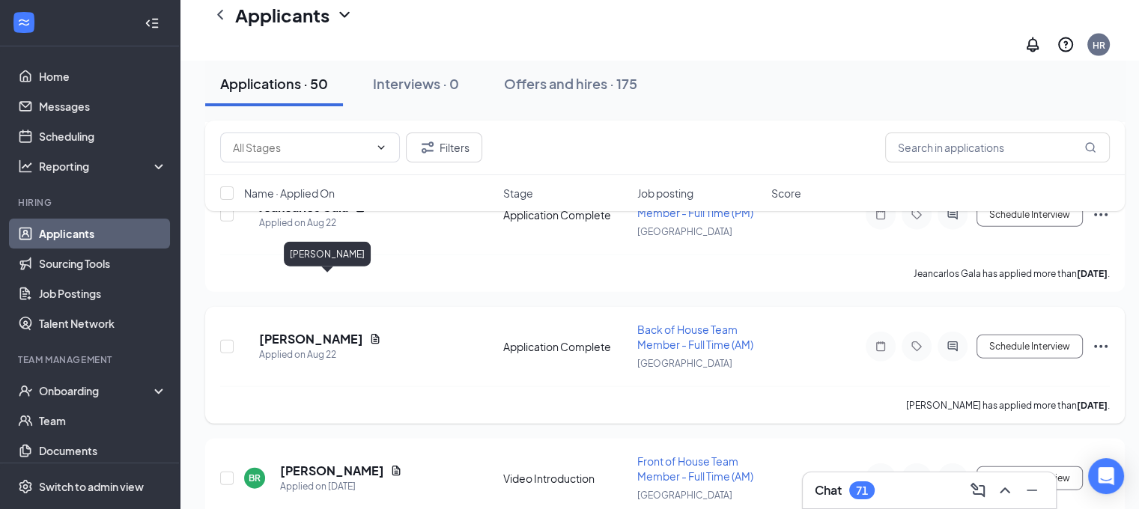
click at [331, 331] on h5 "[PERSON_NAME]" at bounding box center [311, 339] width 104 height 16
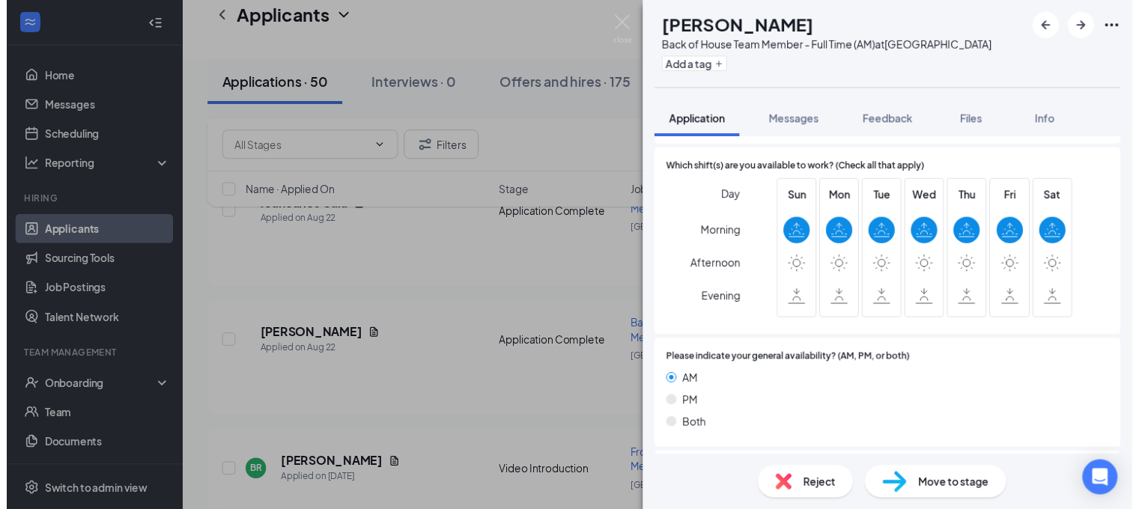
scroll to position [2456, 0]
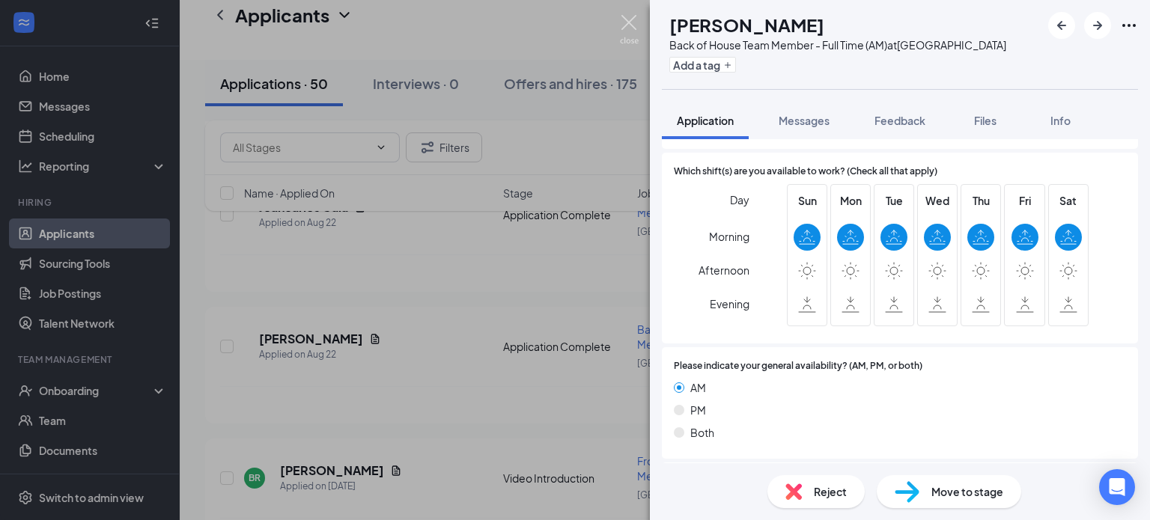
click at [633, 35] on img at bounding box center [629, 29] width 19 height 29
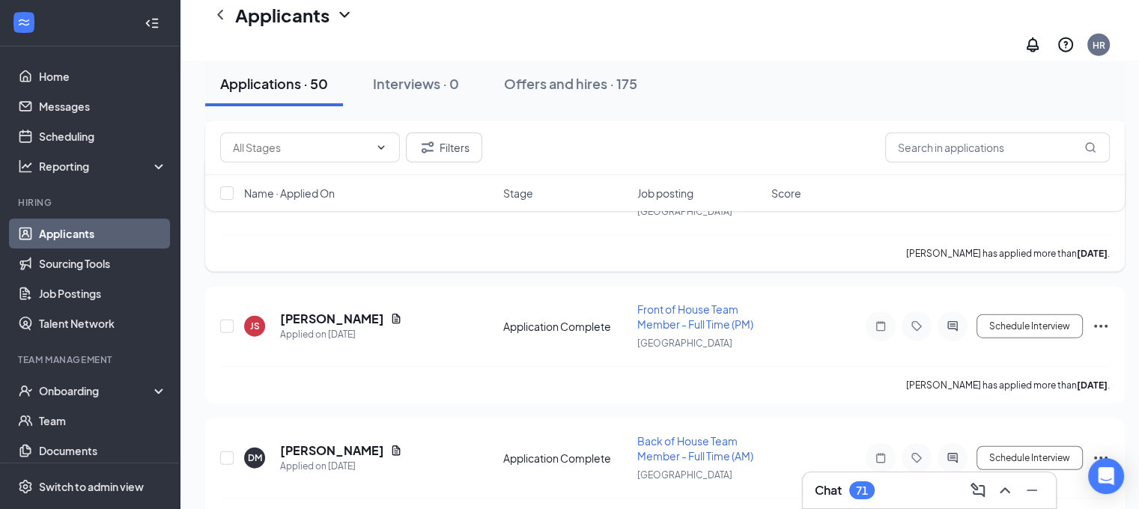
scroll to position [3646, 0]
click at [316, 444] on h5 "[PERSON_NAME]" at bounding box center [332, 452] width 104 height 16
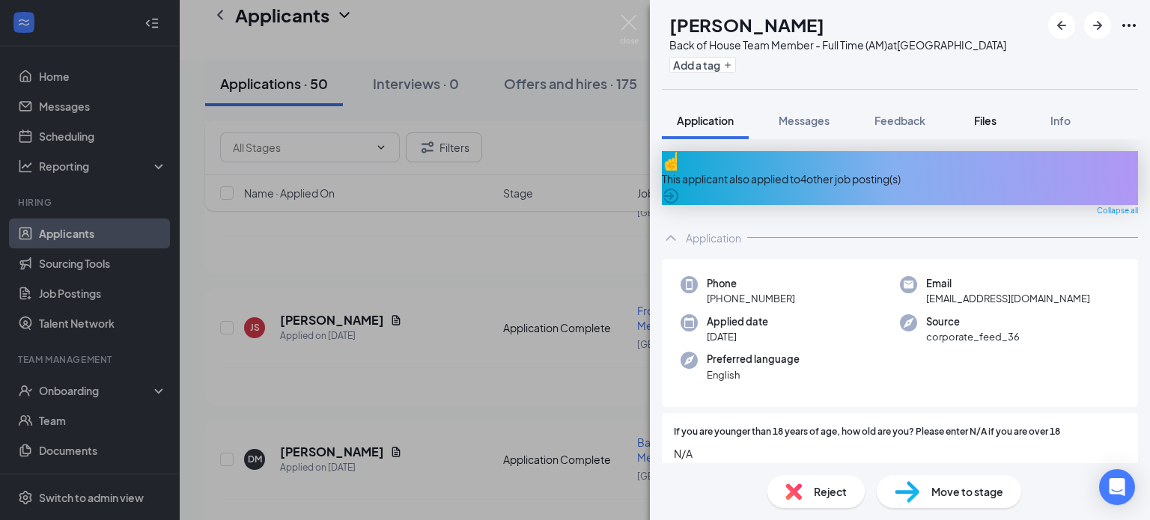
click at [992, 115] on span "Files" at bounding box center [985, 120] width 22 height 13
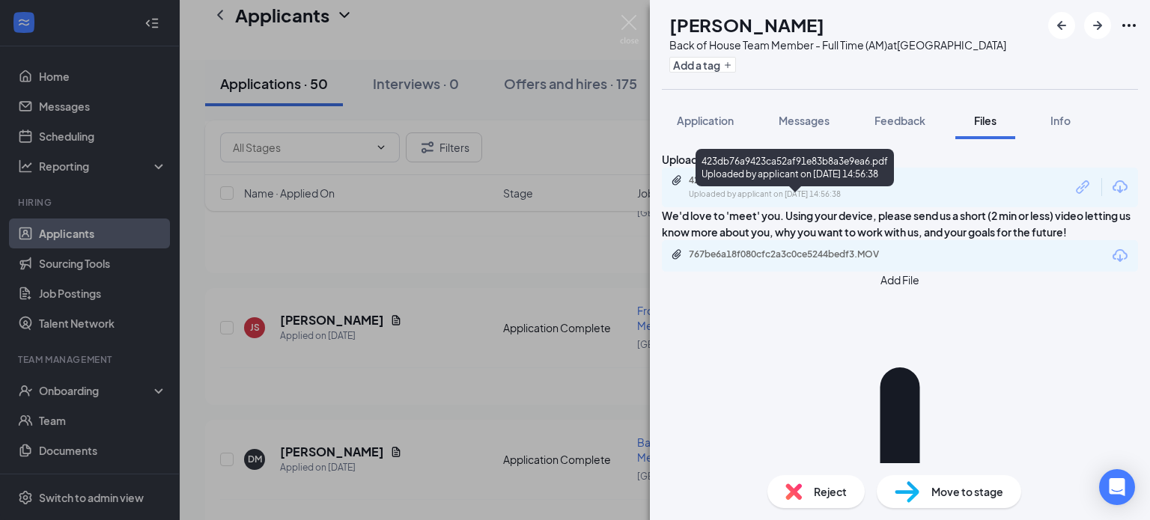
click at [859, 201] on div "Uploaded by applicant on [DATE] 14:56:38" at bounding box center [801, 195] width 225 height 12
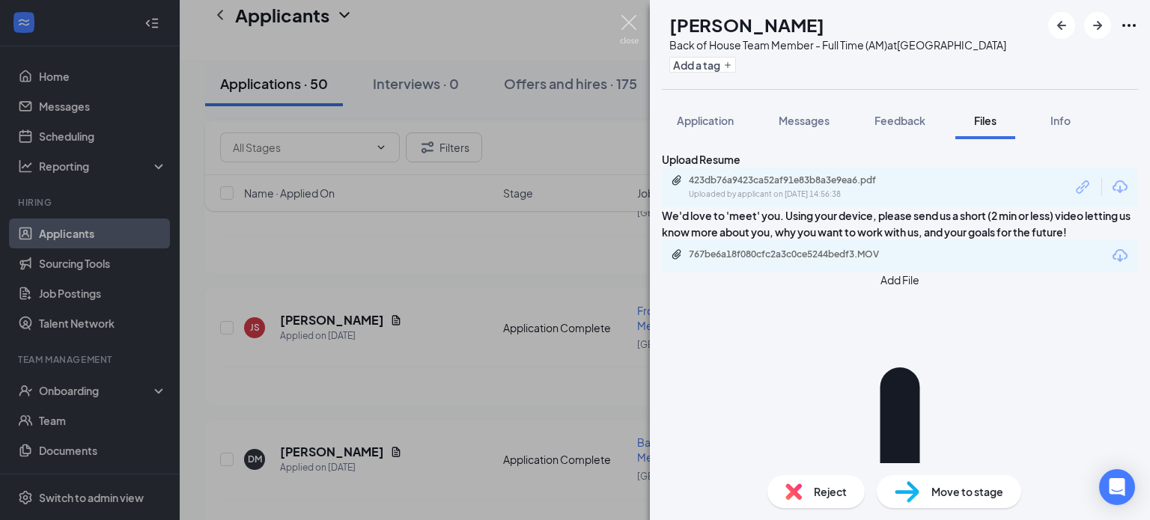
click at [632, 24] on img at bounding box center [629, 29] width 19 height 29
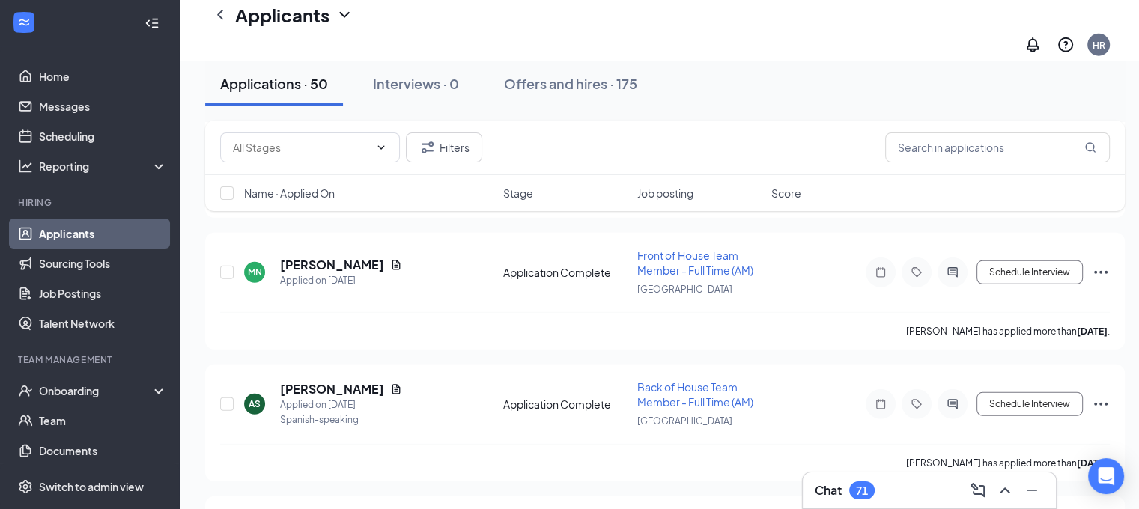
scroll to position [4233, 0]
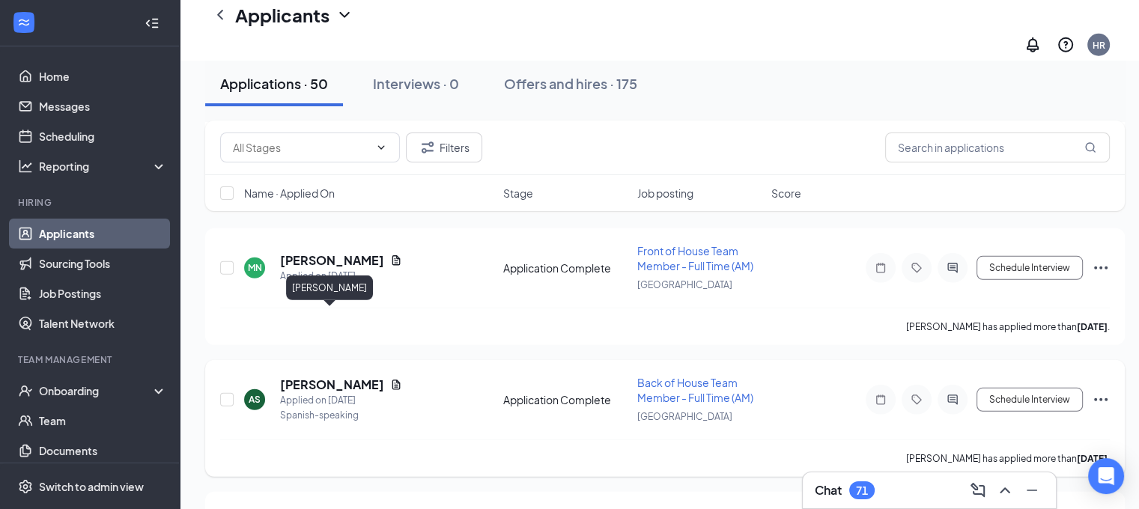
click at [353, 377] on h5 "[PERSON_NAME]" at bounding box center [332, 385] width 104 height 16
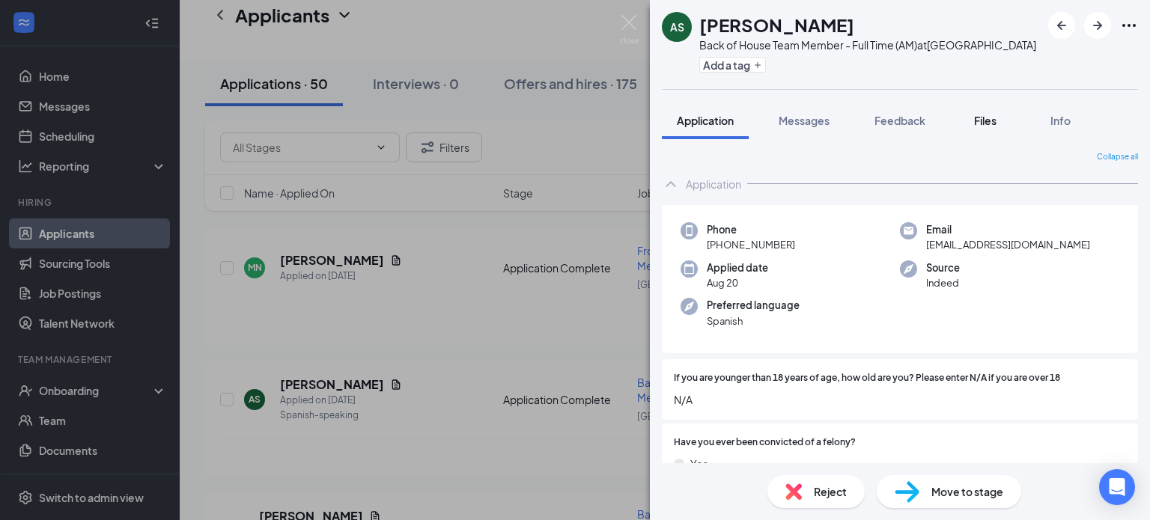
click at [1000, 123] on div "Files" at bounding box center [986, 120] width 30 height 15
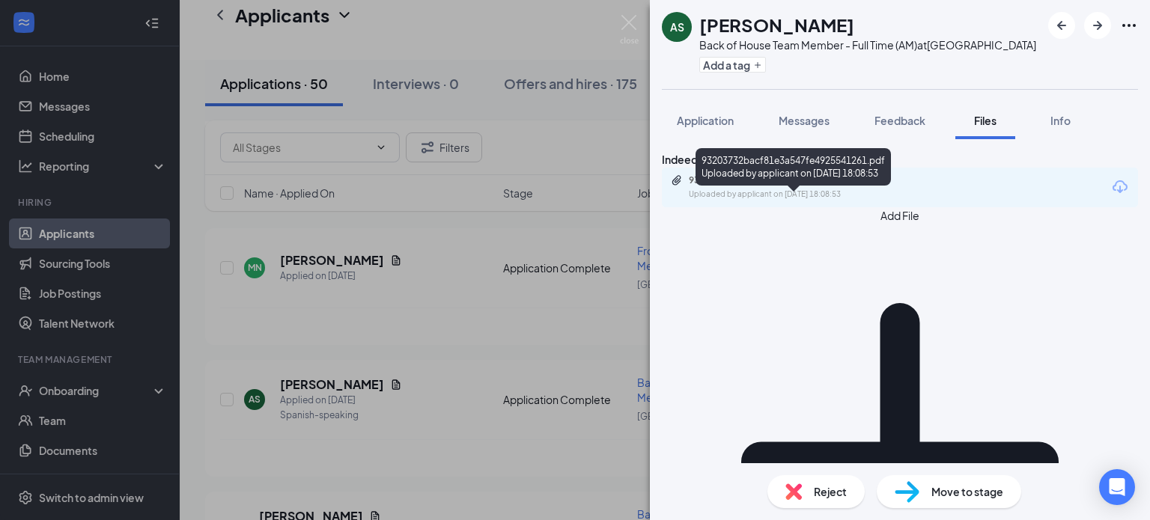
click at [869, 186] on div "93203732bacf81e3a547fe4925541261.pdf" at bounding box center [794, 180] width 210 height 12
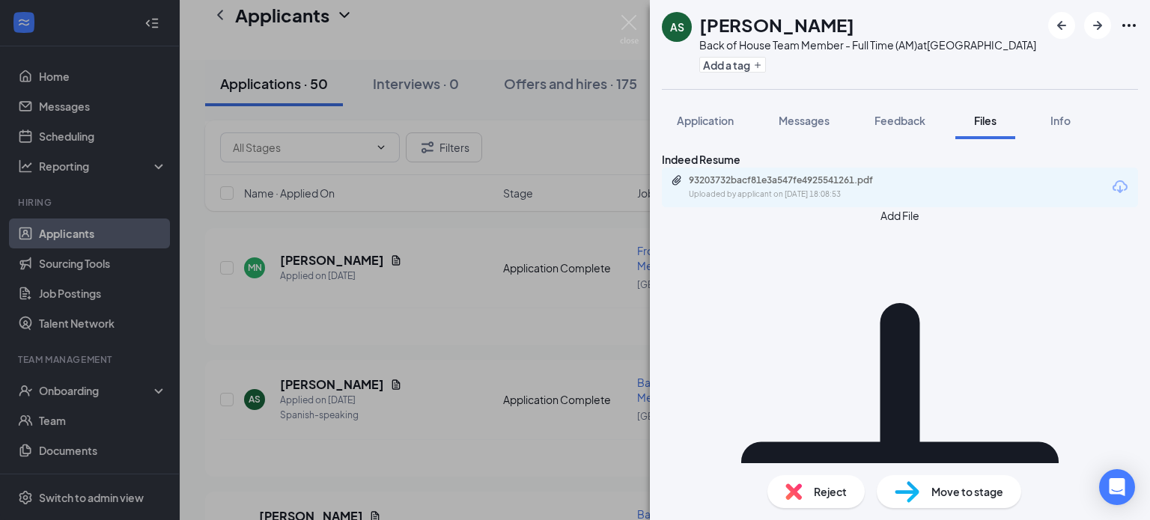
click at [485, 251] on div "AS [PERSON_NAME] Back of House Team Member - Full Time (AM) at [GEOGRAPHIC_DATA…" at bounding box center [575, 260] width 1150 height 520
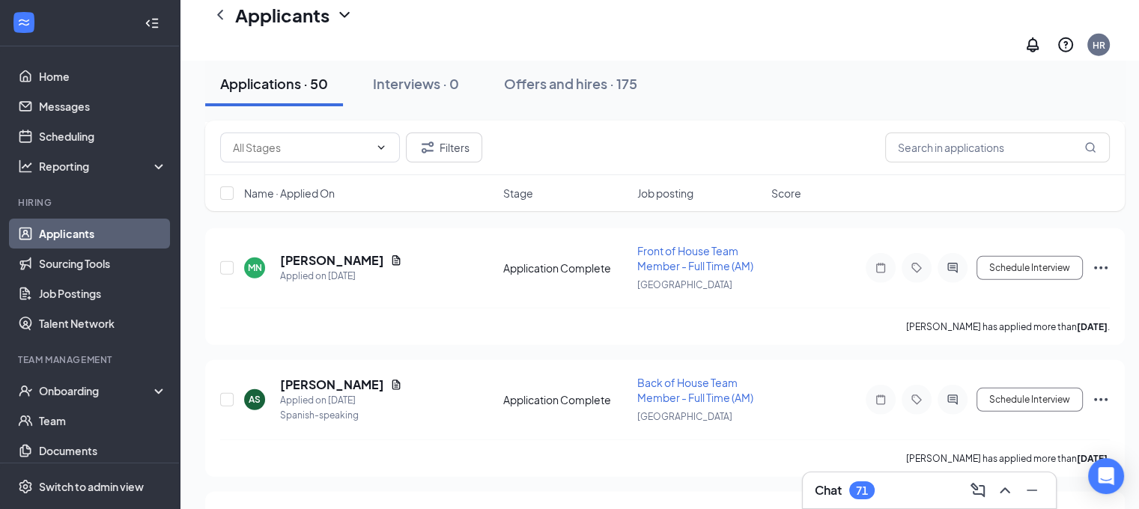
click at [485, 308] on div "[PERSON_NAME] has applied more than [DATE] ." at bounding box center [665, 326] width 890 height 37
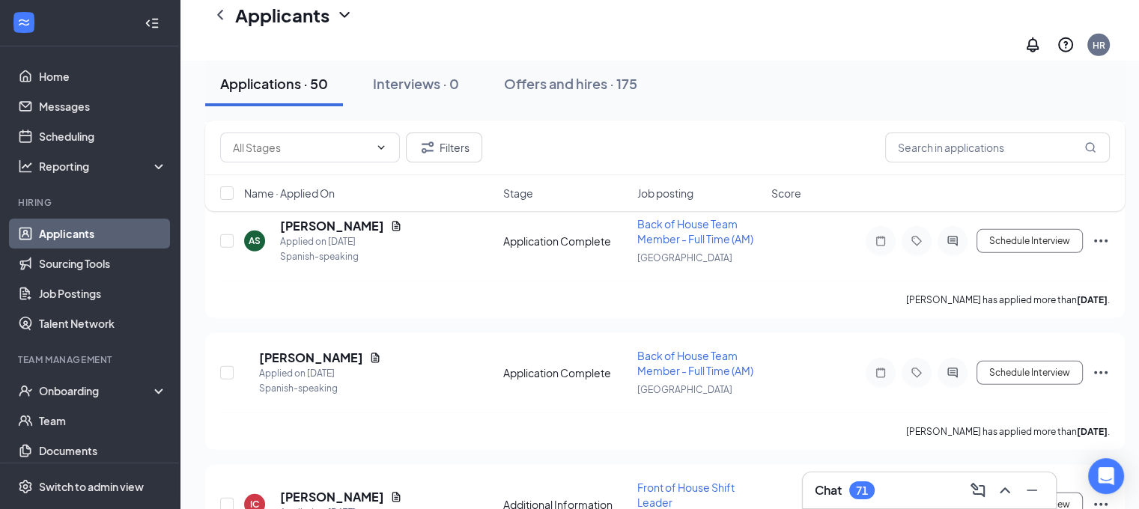
scroll to position [4397, 0]
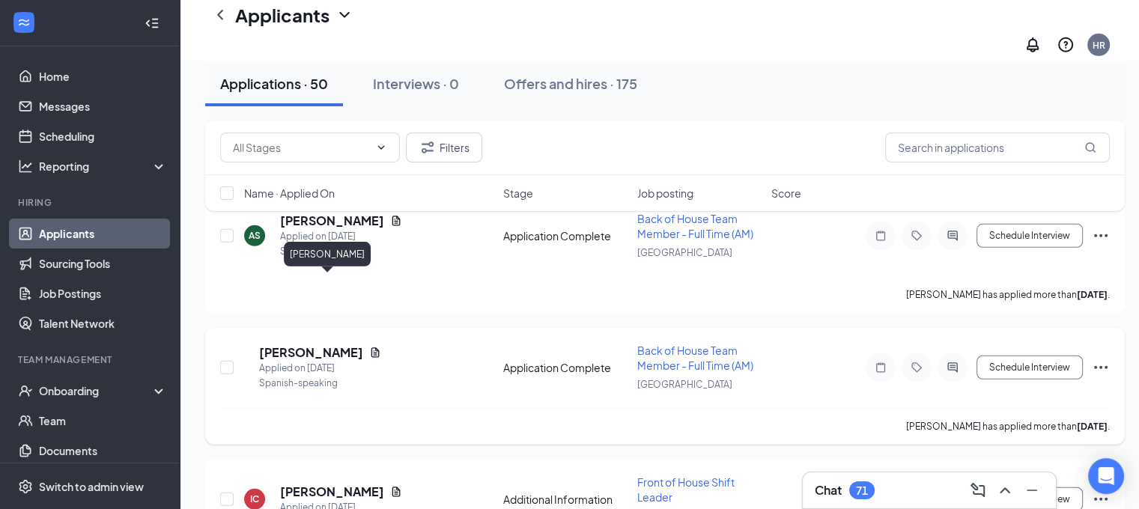
click at [325, 344] on h5 "[PERSON_NAME]" at bounding box center [311, 352] width 104 height 16
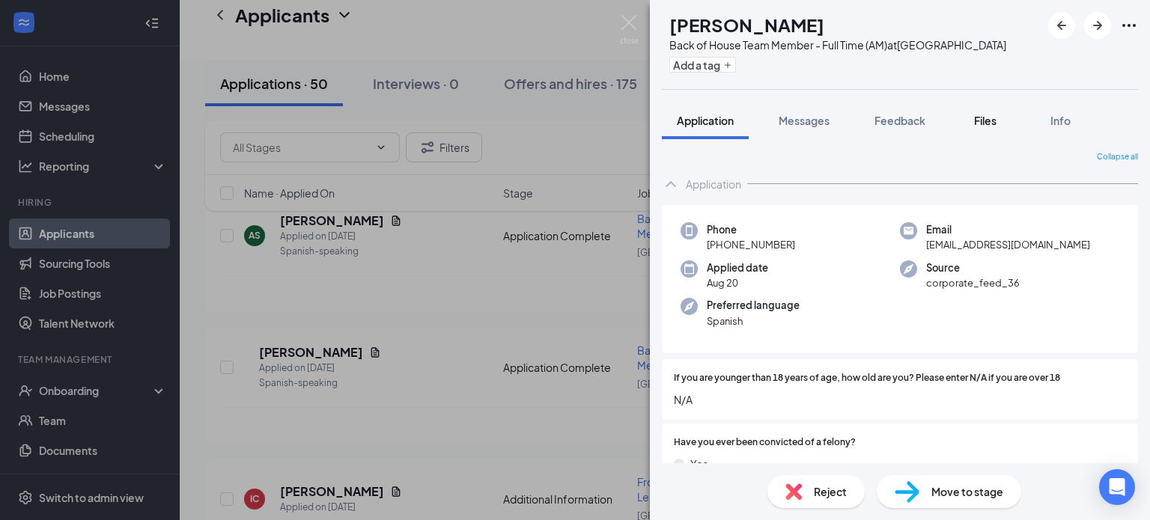
click at [992, 117] on span "Files" at bounding box center [985, 120] width 22 height 13
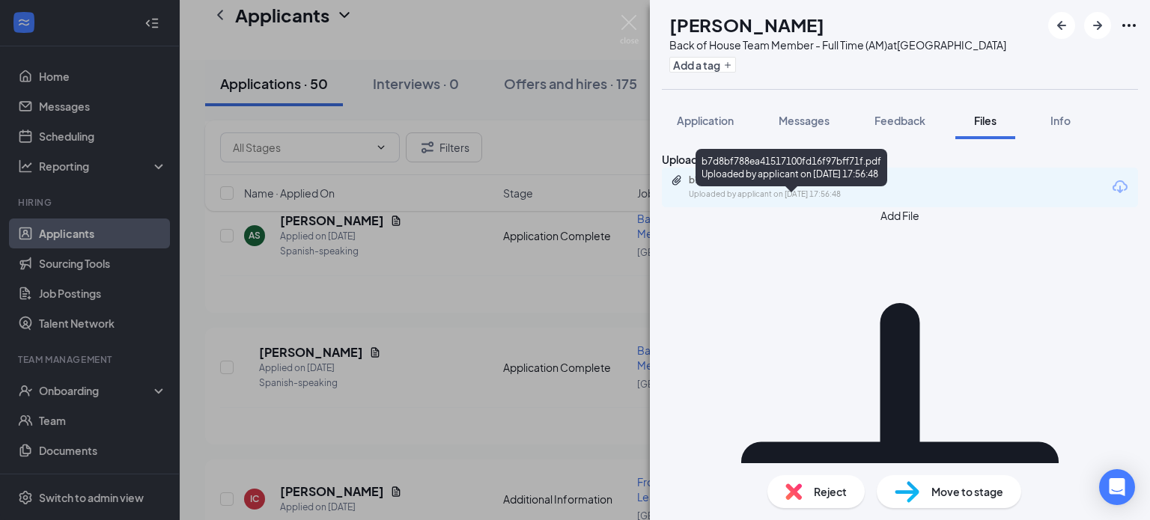
click at [839, 186] on div "b7d8bf788ea41517100fd16f97bff71f.pdf" at bounding box center [794, 180] width 210 height 12
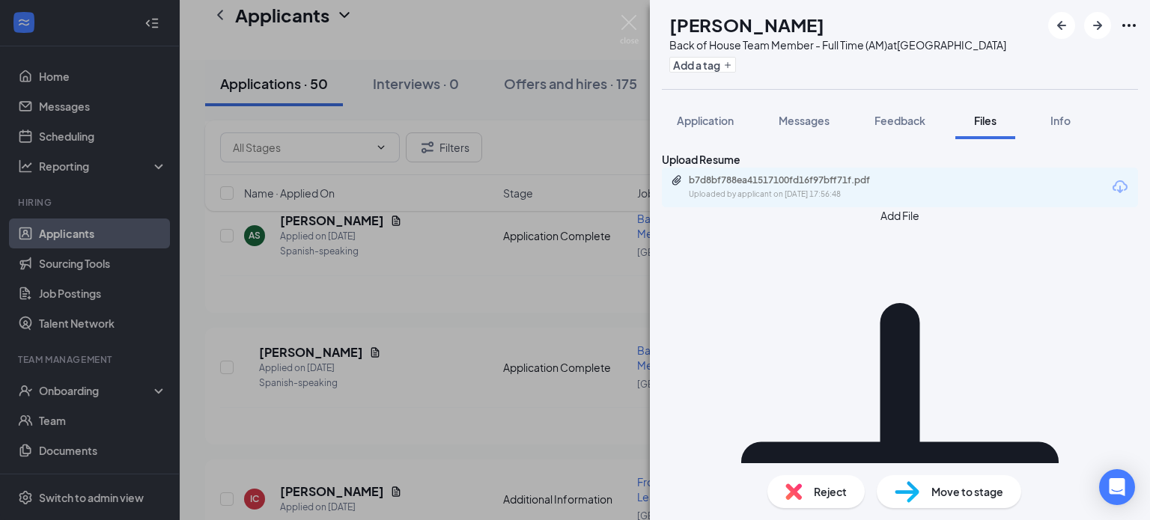
click at [374, 306] on div "[PERSON_NAME] Back of House Team Member - Full Time (AM) at [GEOGRAPHIC_DATA] A…" at bounding box center [575, 260] width 1150 height 520
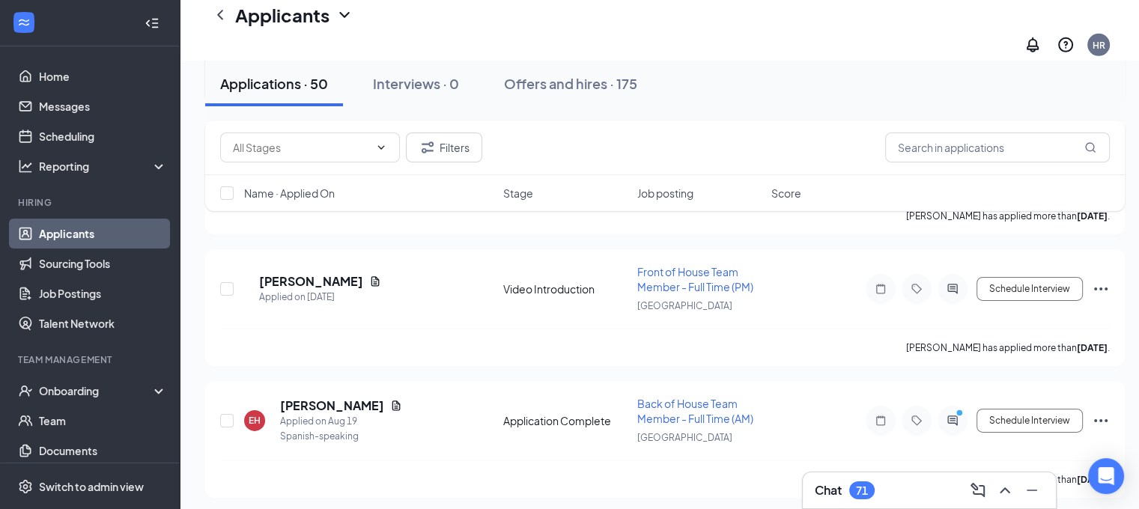
scroll to position [4739, 0]
click at [355, 398] on h5 "[PERSON_NAME]" at bounding box center [332, 406] width 104 height 16
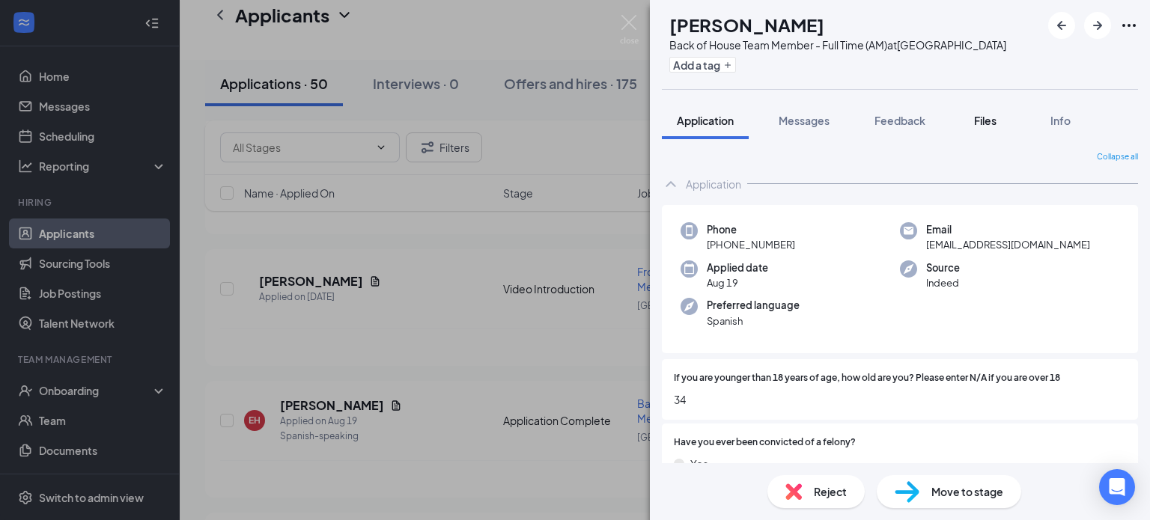
click at [980, 114] on span "Files" at bounding box center [985, 120] width 22 height 13
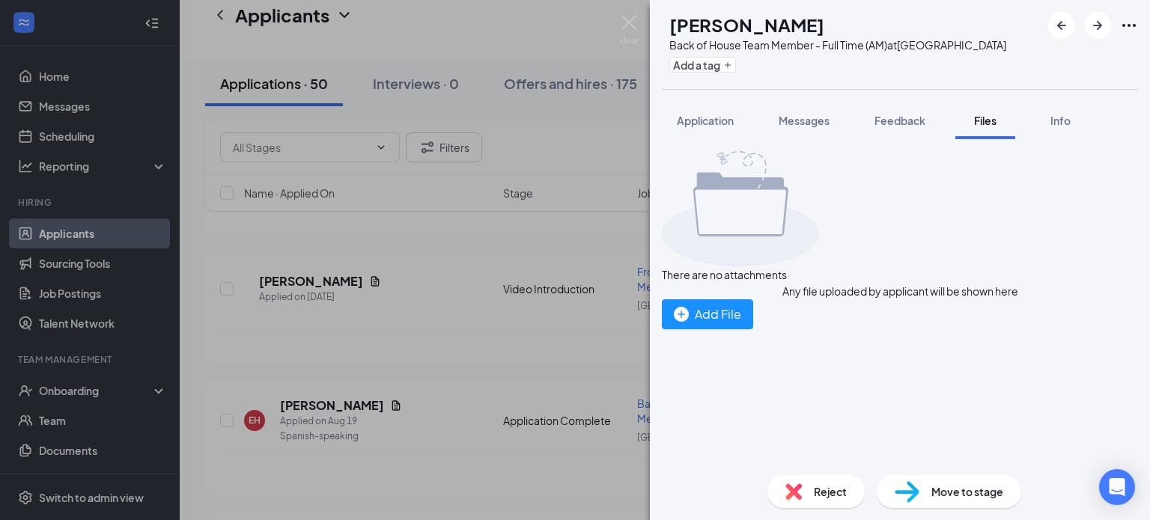
click at [980, 114] on span "Files" at bounding box center [985, 120] width 22 height 13
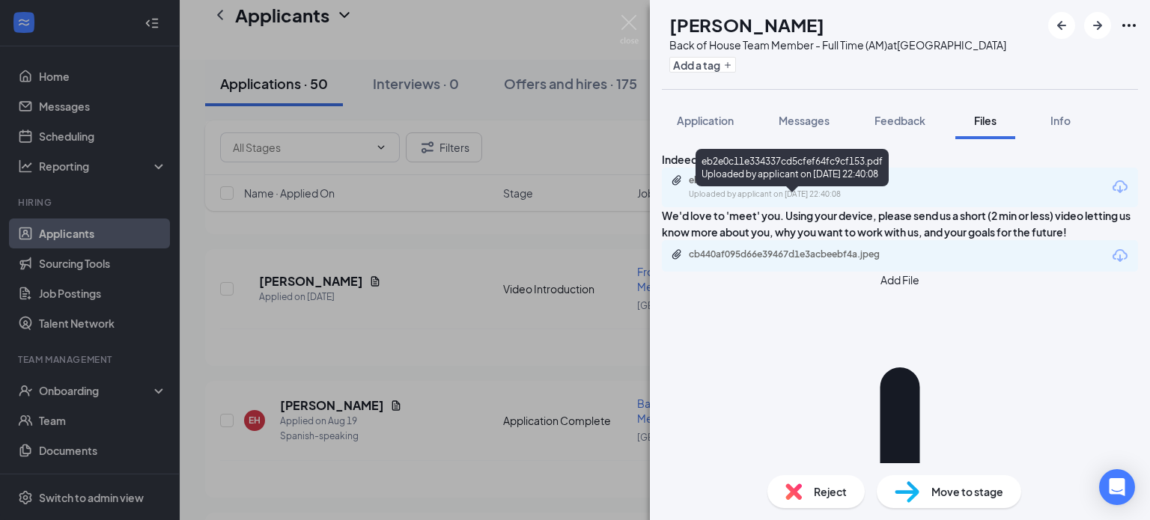
click at [792, 186] on div "eb2e0c11e334337cd5cfef64fc9cf153.pdf" at bounding box center [794, 180] width 210 height 12
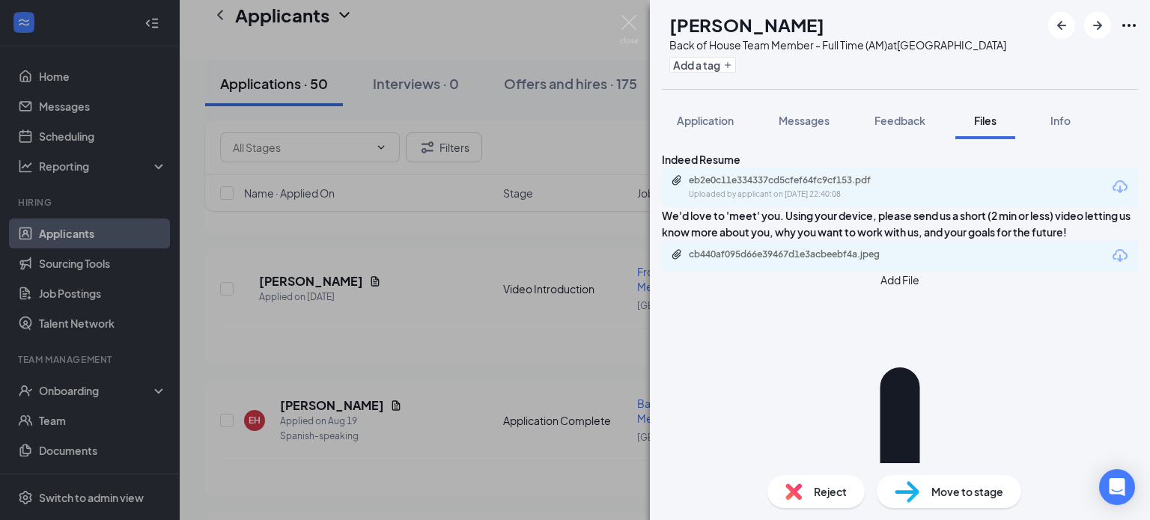
click at [301, 359] on div "EH [PERSON_NAME] Back of House Team Member - Full Time (AM) at [GEOGRAPHIC_DATA…" at bounding box center [575, 260] width 1150 height 520
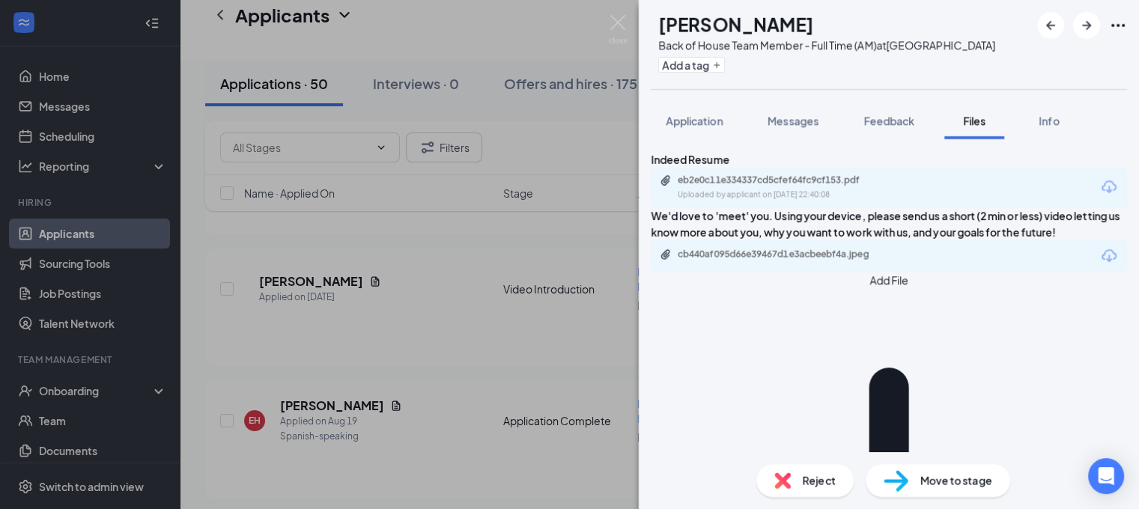
click at [301, 429] on div "Spanish-speaking" at bounding box center [341, 436] width 122 height 15
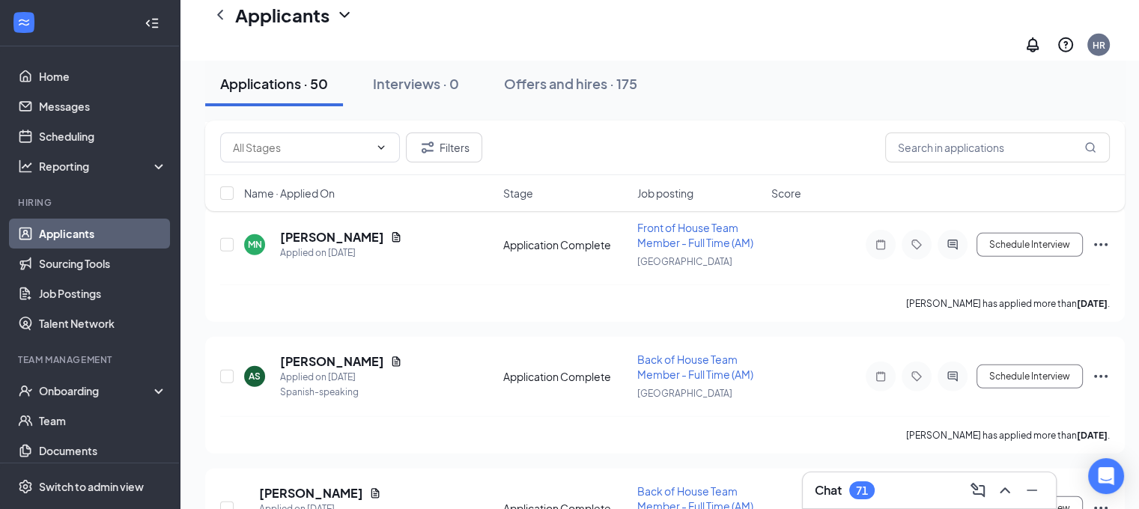
scroll to position [4255, 0]
click at [341, 354] on h5 "[PERSON_NAME]" at bounding box center [332, 362] width 104 height 16
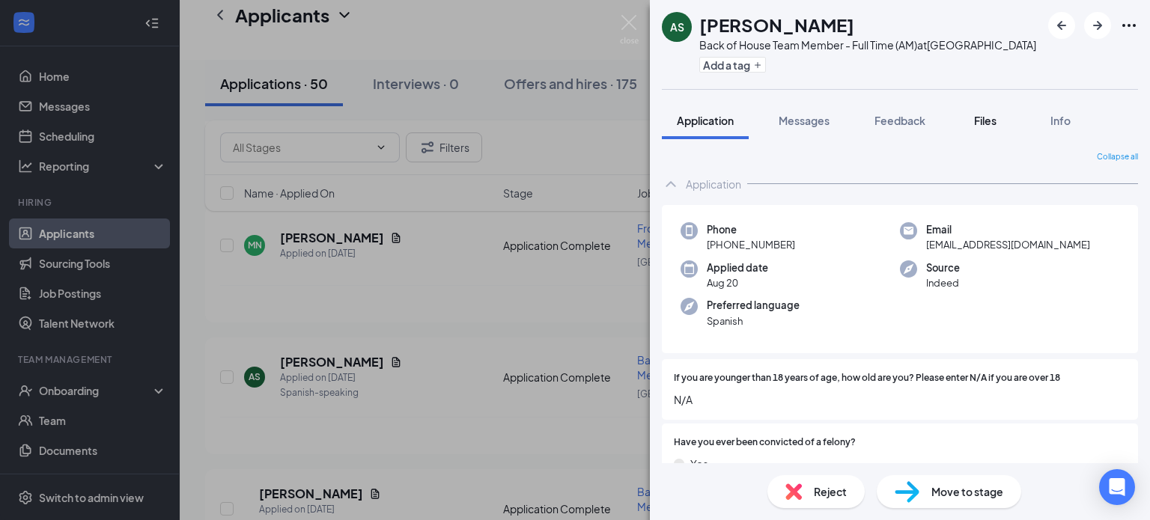
click at [980, 122] on span "Files" at bounding box center [985, 120] width 22 height 13
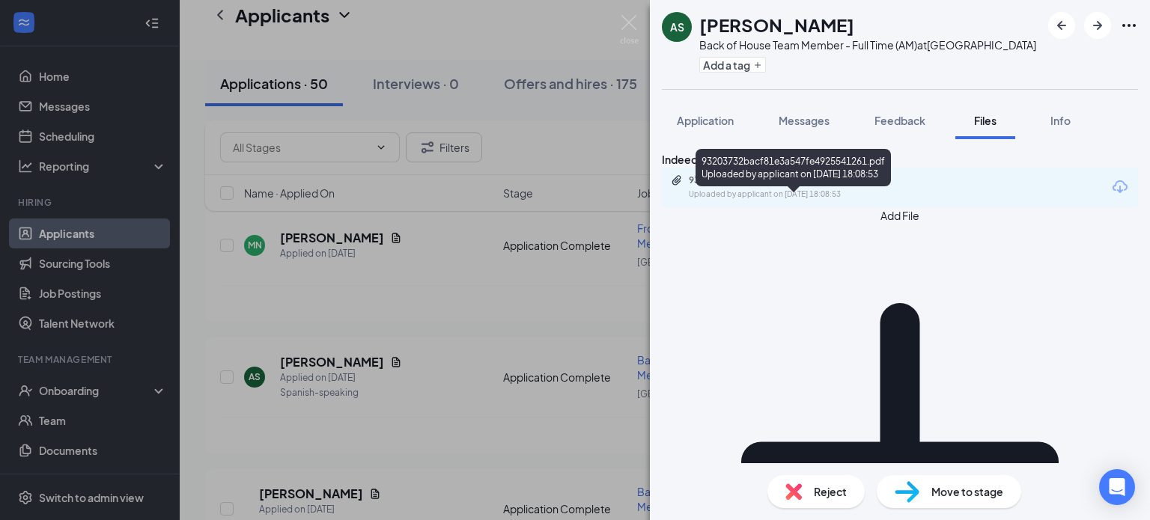
click at [818, 186] on div "93203732bacf81e3a547fe4925541261.pdf" at bounding box center [794, 180] width 210 height 12
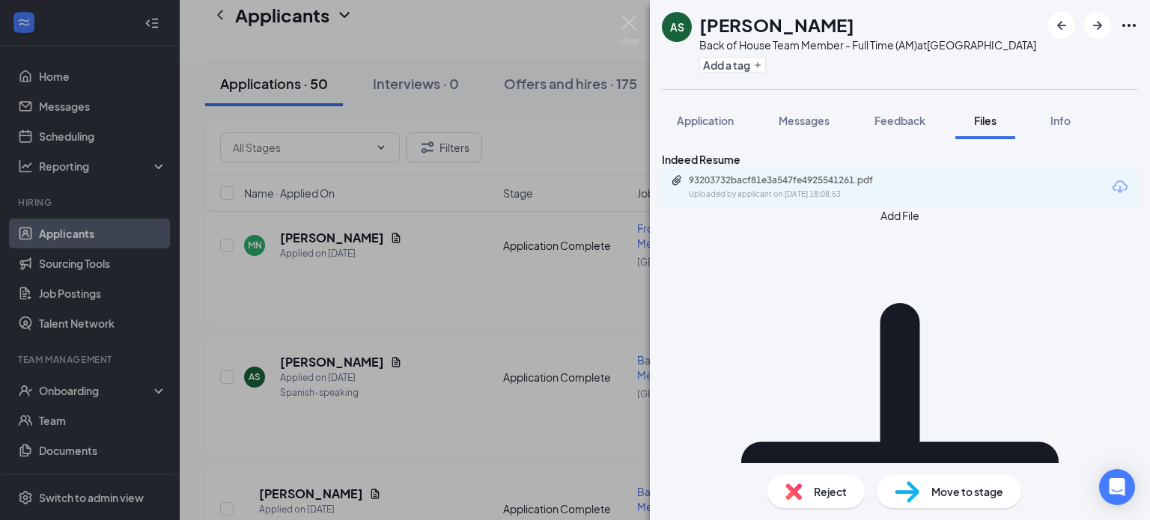
click at [345, 359] on div "AS [PERSON_NAME] Back of House Team Member - Full Time (AM) at [GEOGRAPHIC_DATA…" at bounding box center [575, 260] width 1150 height 520
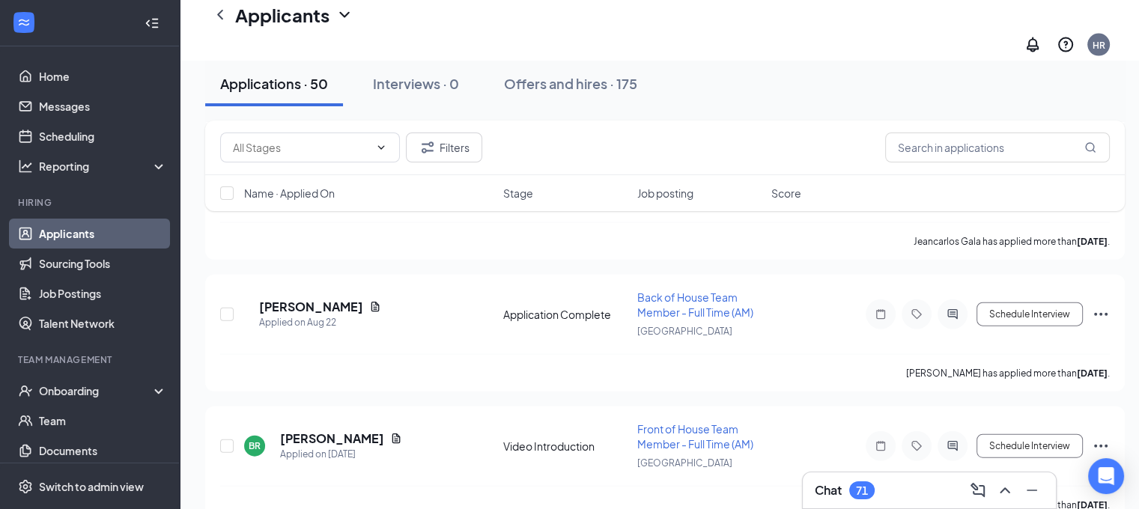
scroll to position [3369, 0]
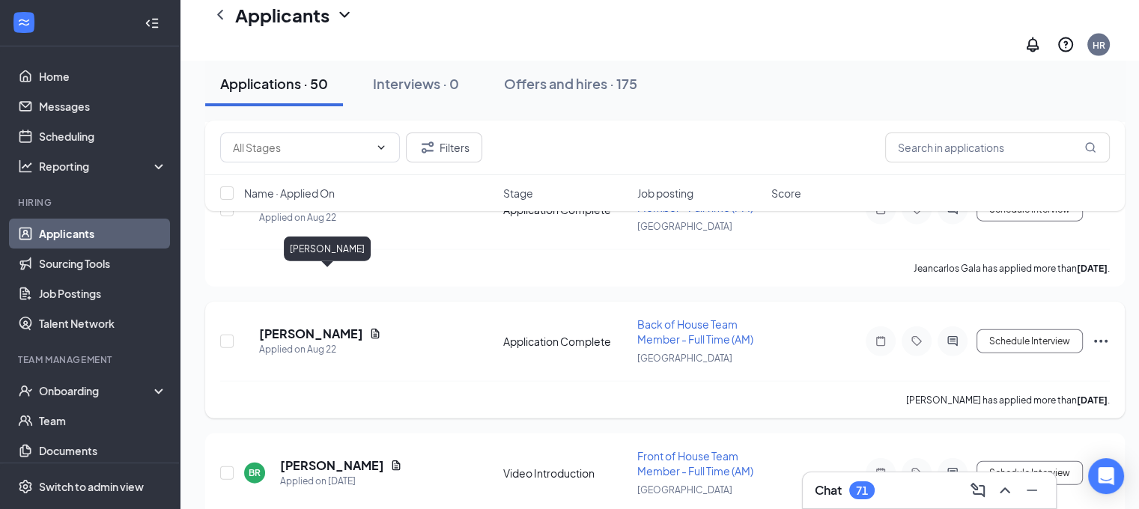
click at [332, 326] on h5 "[PERSON_NAME]" at bounding box center [311, 334] width 104 height 16
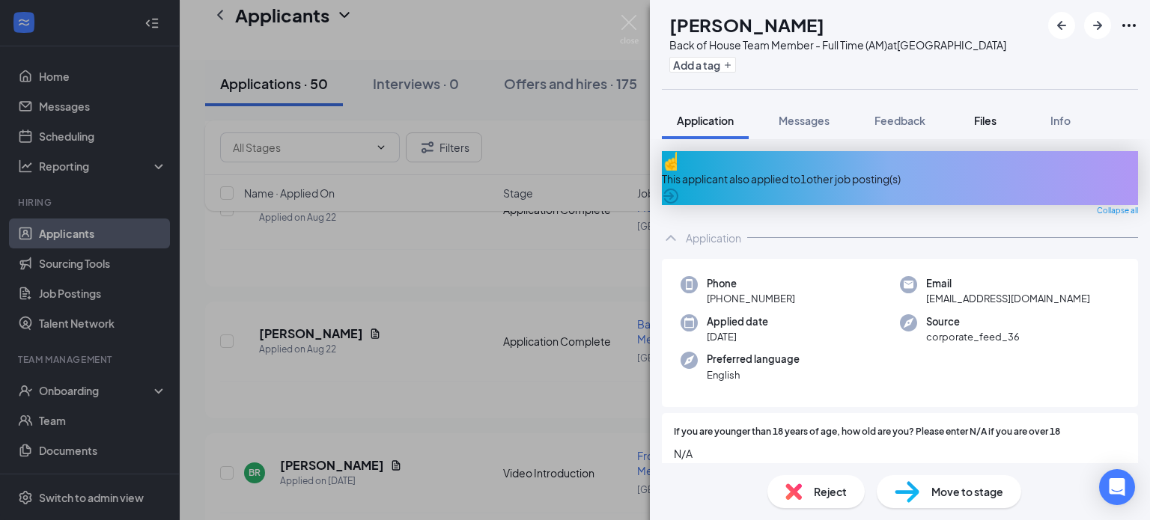
click at [987, 122] on span "Files" at bounding box center [985, 120] width 22 height 13
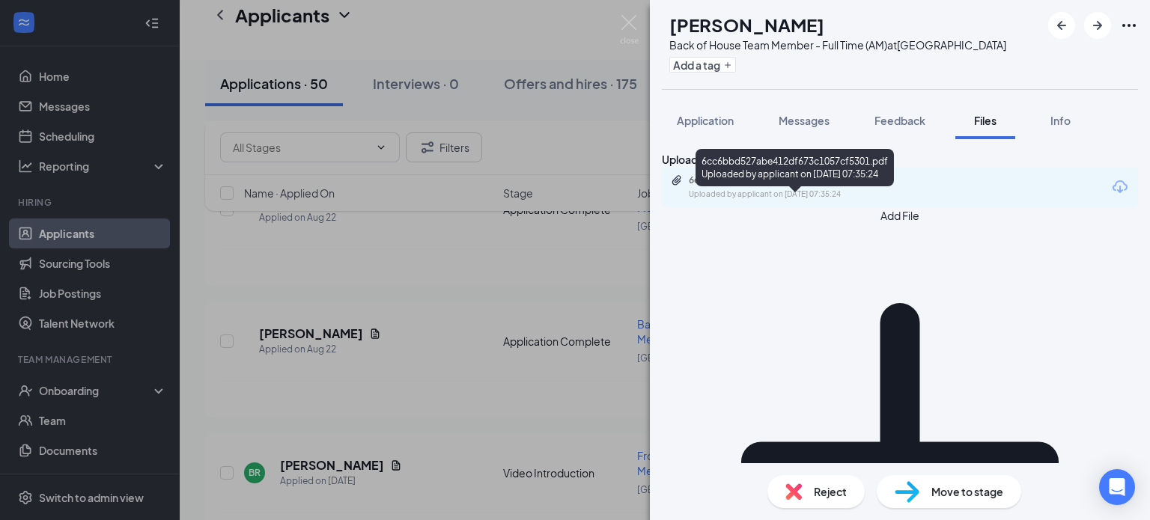
click at [801, 186] on div "6cc6bbd527abe412df673c1057cf5301.pdf" at bounding box center [794, 180] width 210 height 12
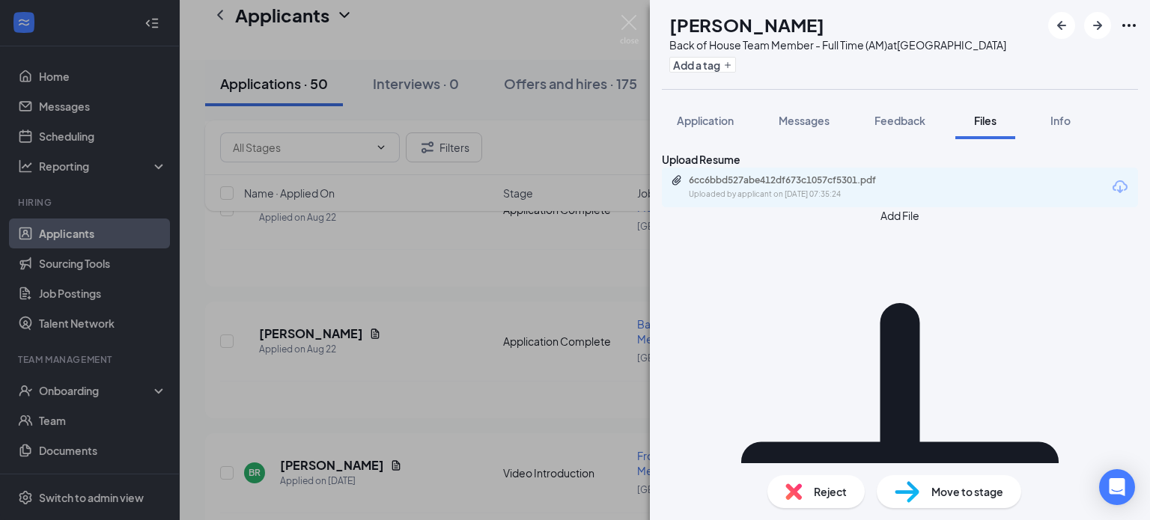
click at [386, 250] on div "[PERSON_NAME] Back of House Team Member - Full Time (AM) at [GEOGRAPHIC_DATA] A…" at bounding box center [575, 260] width 1150 height 520
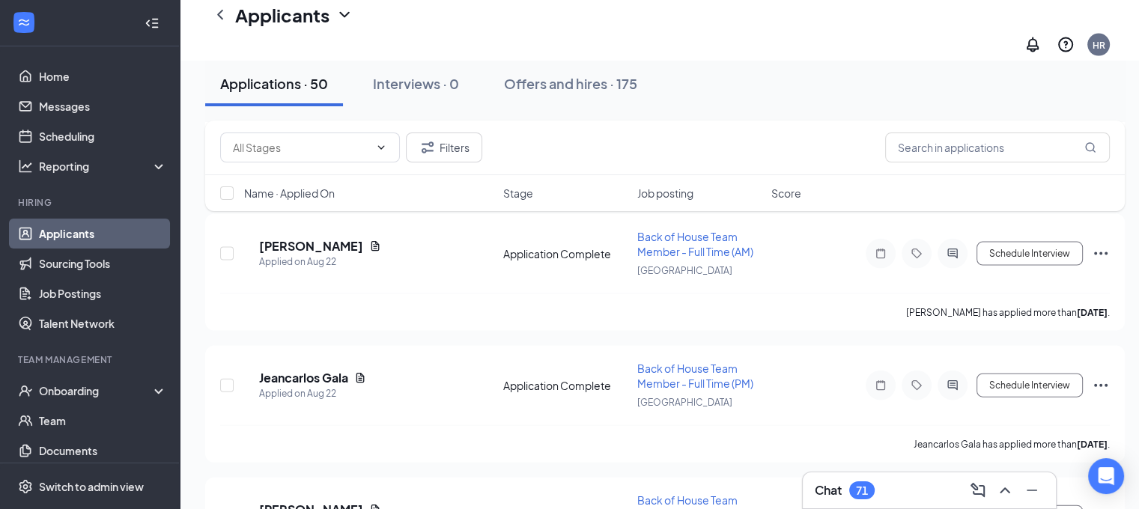
scroll to position [3190, 0]
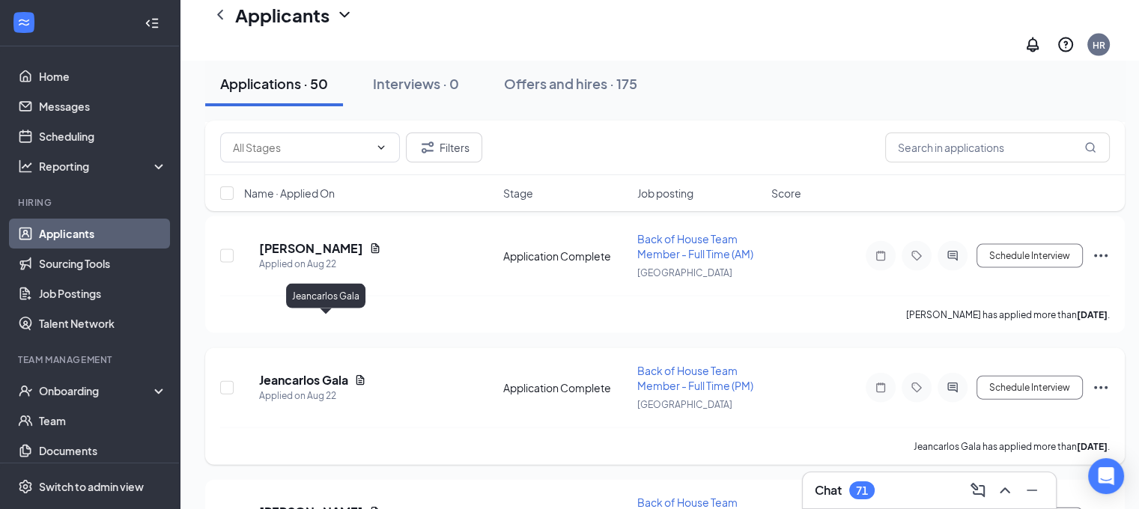
click at [347, 372] on h5 "Jeancarlos Gala" at bounding box center [303, 380] width 89 height 16
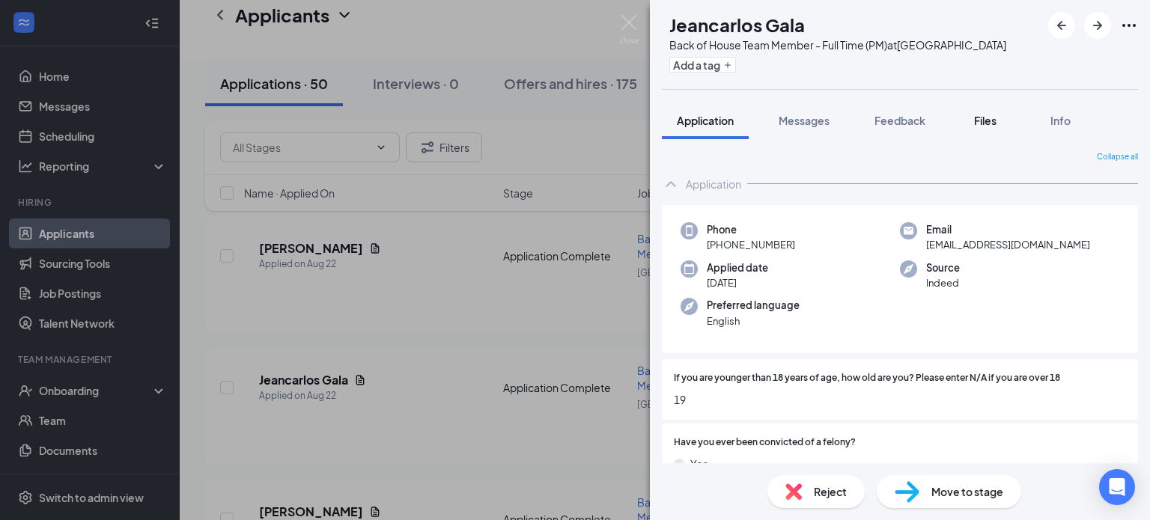
click at [999, 127] on div "Files" at bounding box center [986, 120] width 30 height 15
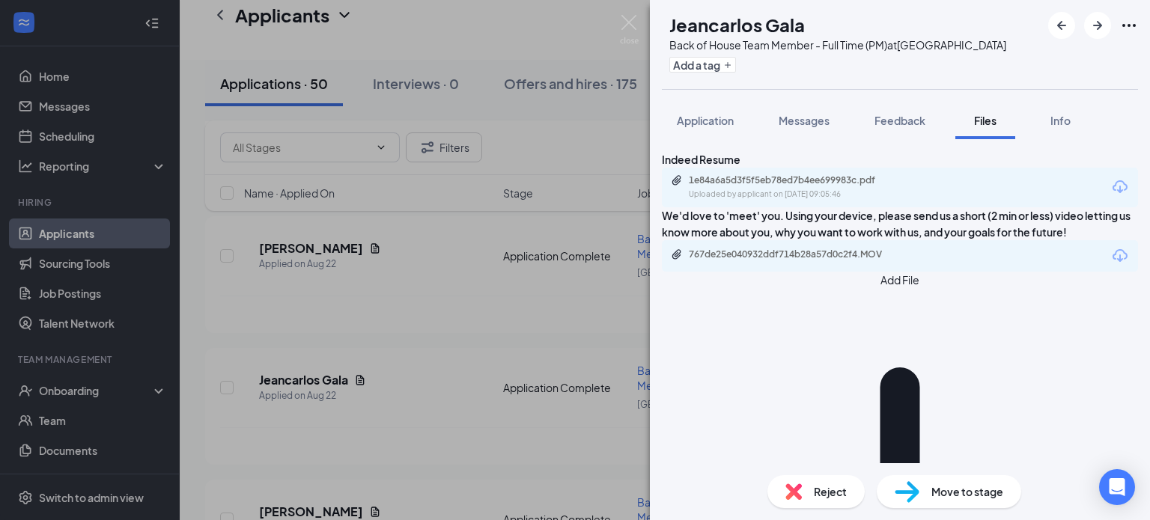
click at [844, 192] on div "1e84a6a5d3f5f5eb78ed7b4ee699983c.pdf Uploaded by applicant on [DATE] 09:05:46" at bounding box center [900, 188] width 476 height 40
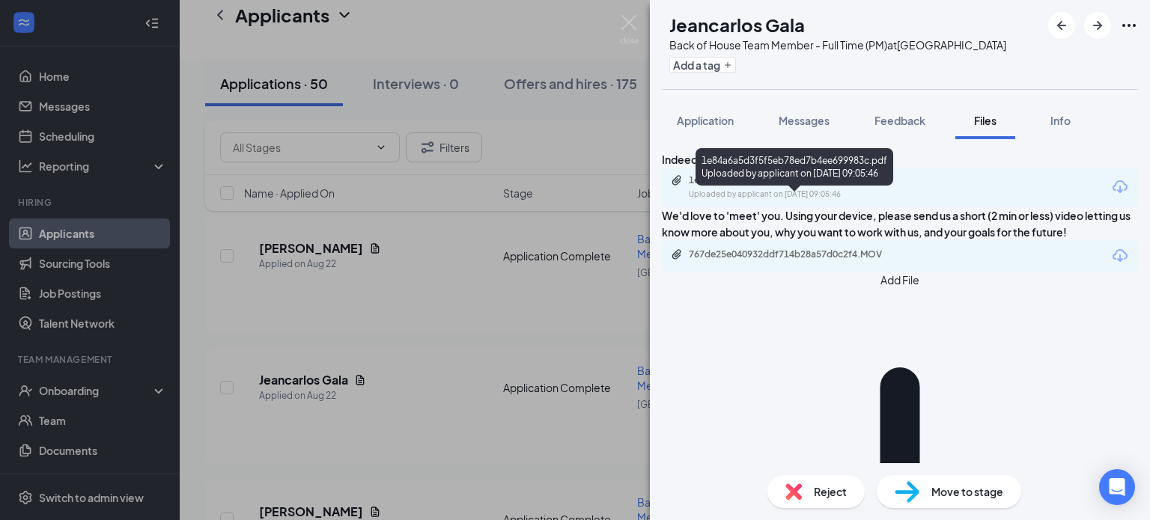
click at [842, 186] on div "1e84a6a5d3f5f5eb78ed7b4ee699983c.pdf" at bounding box center [794, 180] width 210 height 12
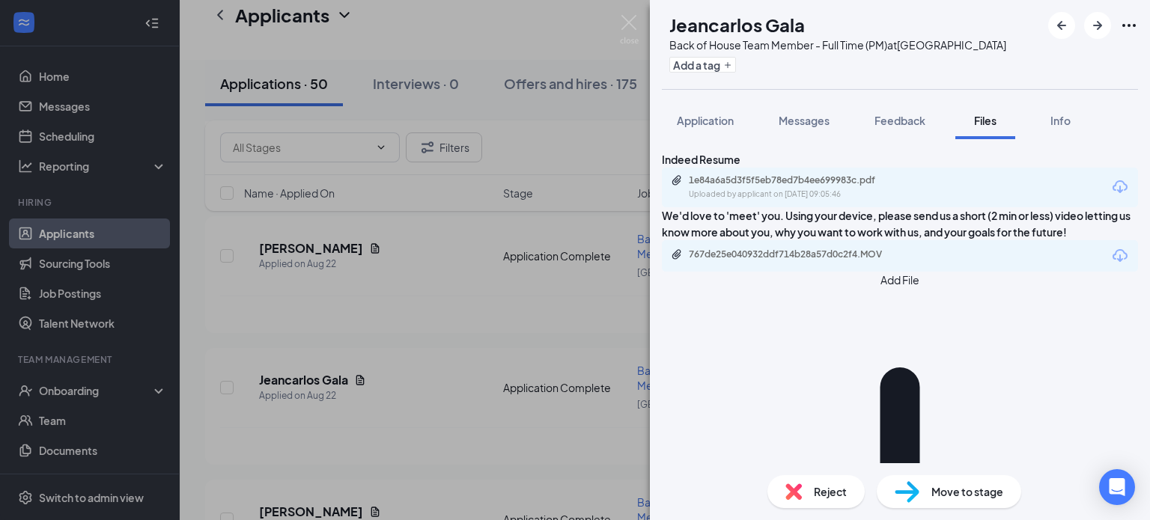
click at [473, 276] on div "JG Jeancarlos Gala Back of House Team Member - Full Time (PM) at [GEOGRAPHIC_DA…" at bounding box center [575, 260] width 1150 height 520
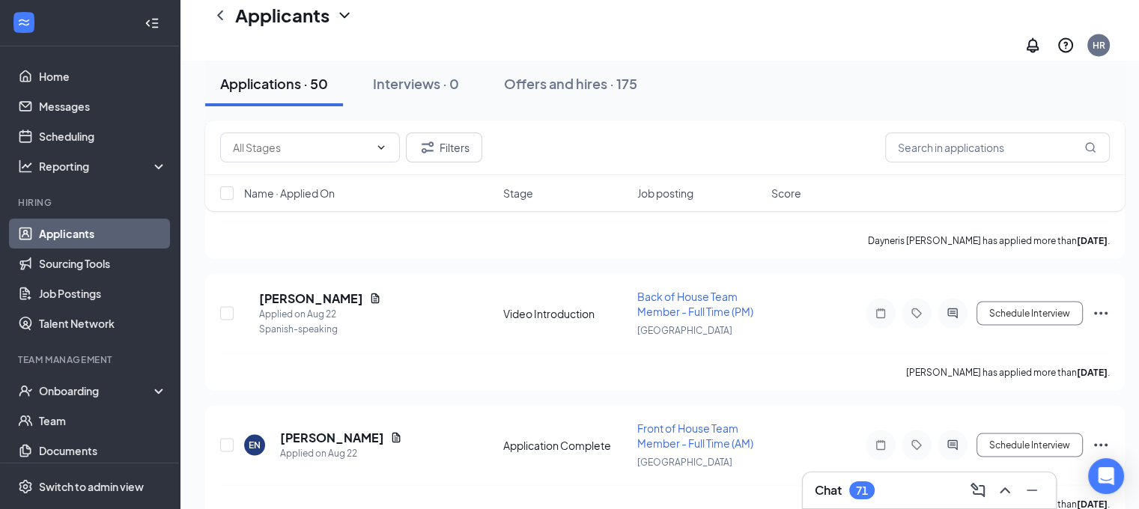
scroll to position [2605, 0]
click at [363, 291] on h5 "[PERSON_NAME]" at bounding box center [311, 299] width 104 height 16
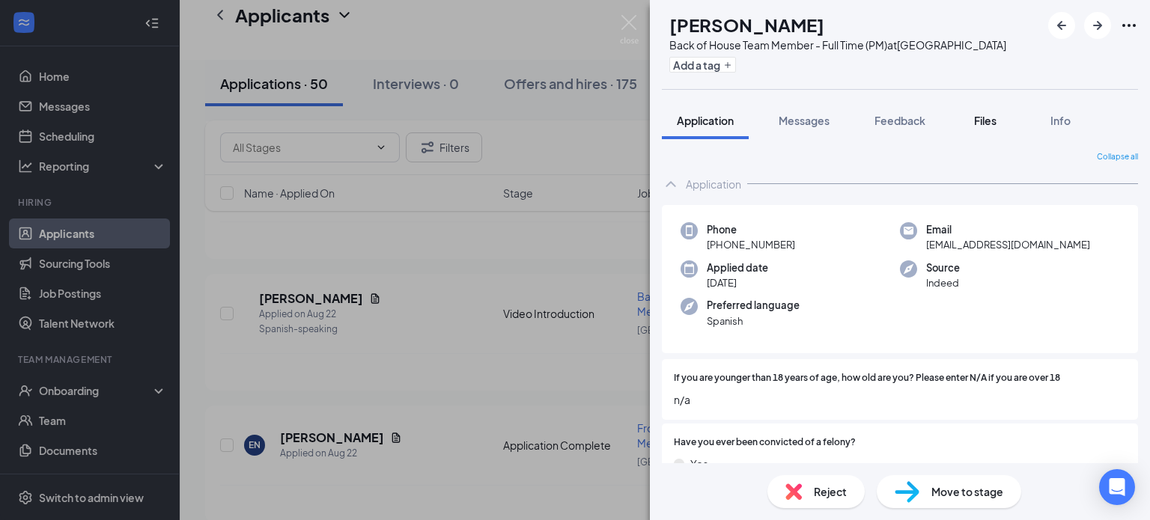
click at [992, 124] on span "Files" at bounding box center [985, 120] width 22 height 13
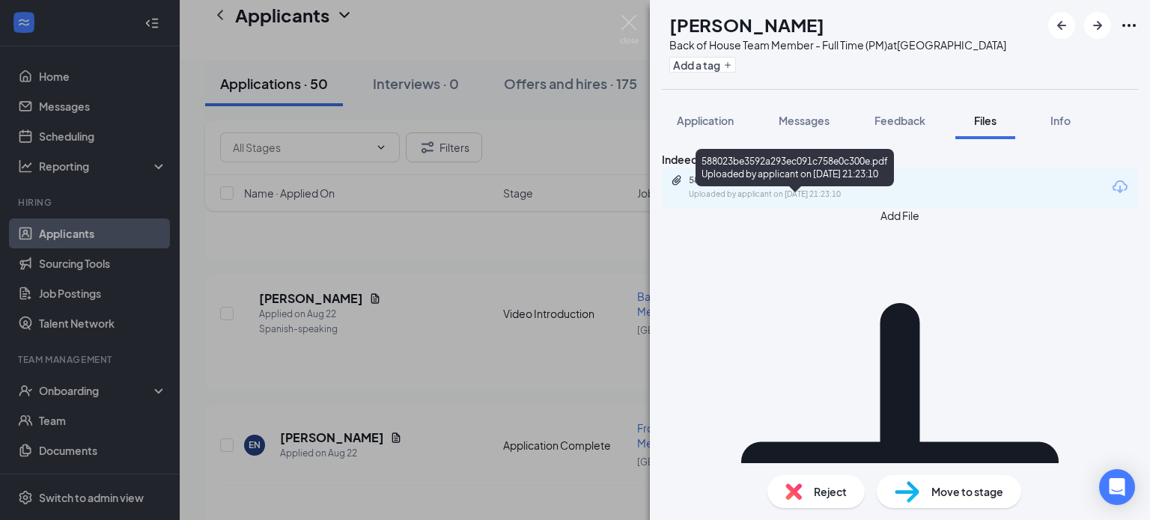
click at [834, 201] on div "Uploaded by applicant on [DATE] 21:23:10" at bounding box center [801, 195] width 225 height 12
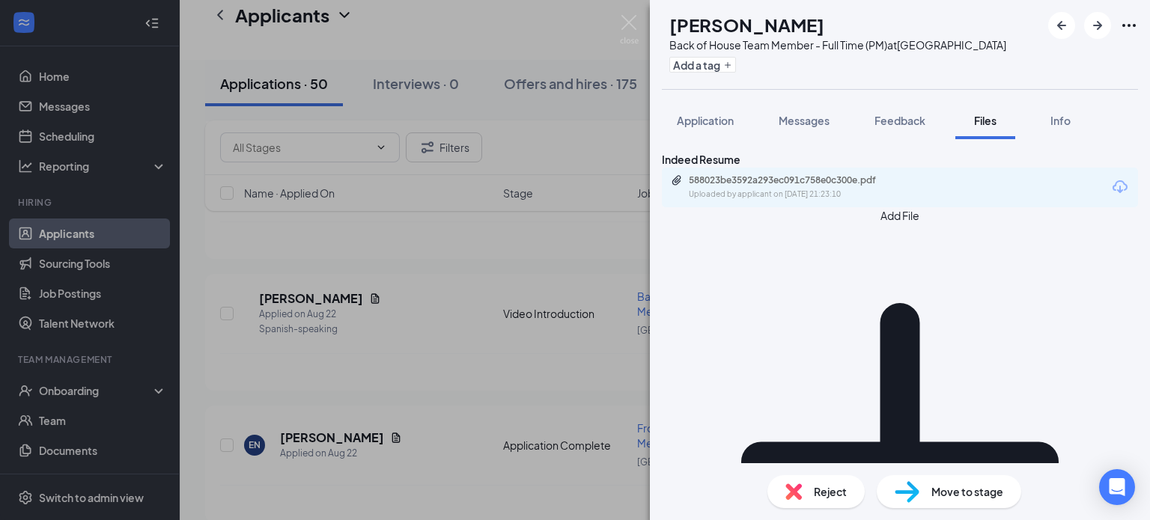
click at [430, 303] on div "MG [PERSON_NAME] Back of House Team Member - Full Time (PM) at [GEOGRAPHIC_DATA…" at bounding box center [575, 260] width 1150 height 520
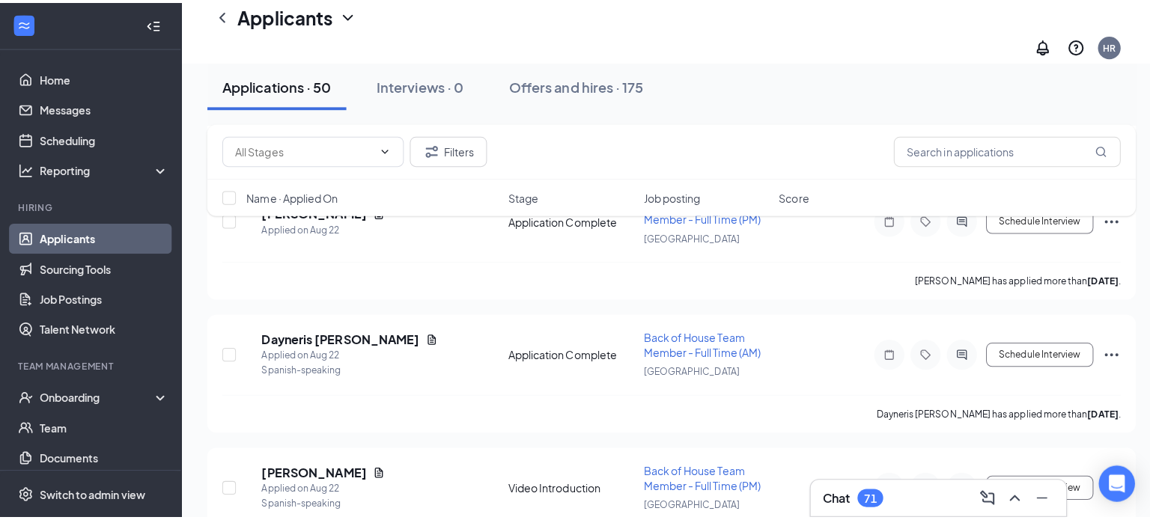
scroll to position [2435, 0]
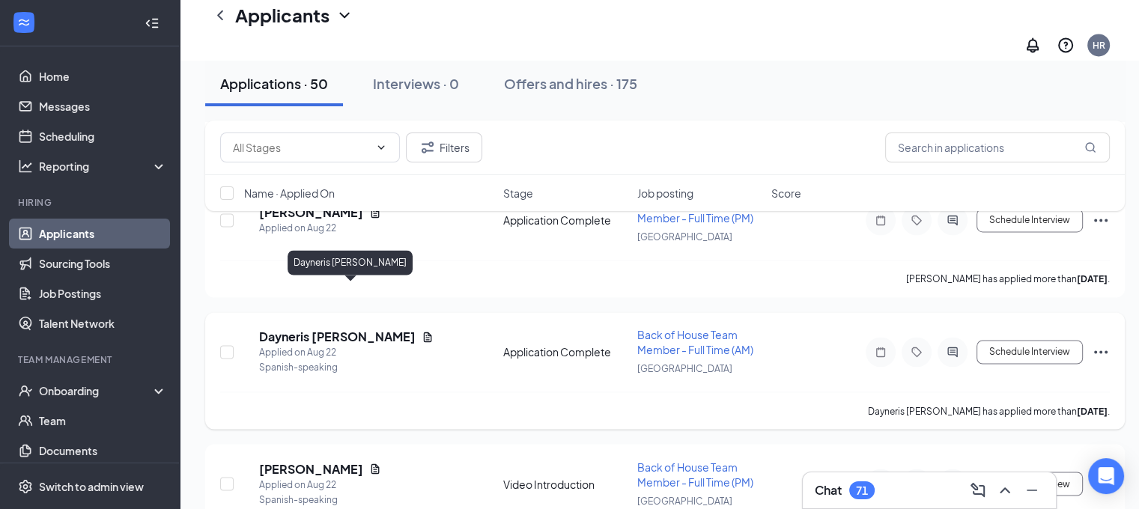
click at [341, 329] on h5 "Dayneris [PERSON_NAME]" at bounding box center [337, 337] width 157 height 16
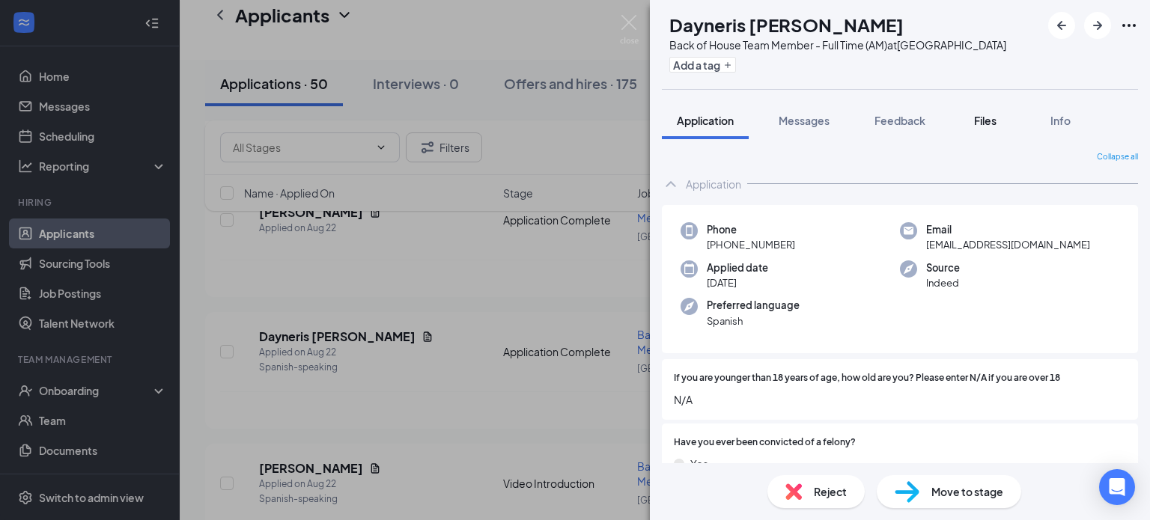
click at [983, 123] on span "Files" at bounding box center [985, 120] width 22 height 13
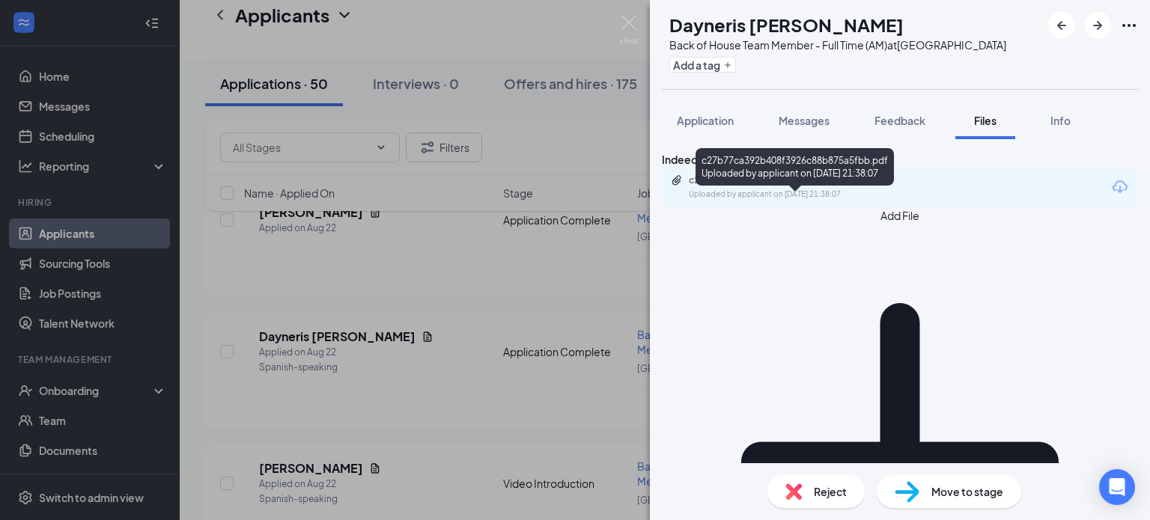
click at [798, 186] on div "c27b77ca392b408f3926c88b875a5fbb.pdf" at bounding box center [794, 180] width 210 height 12
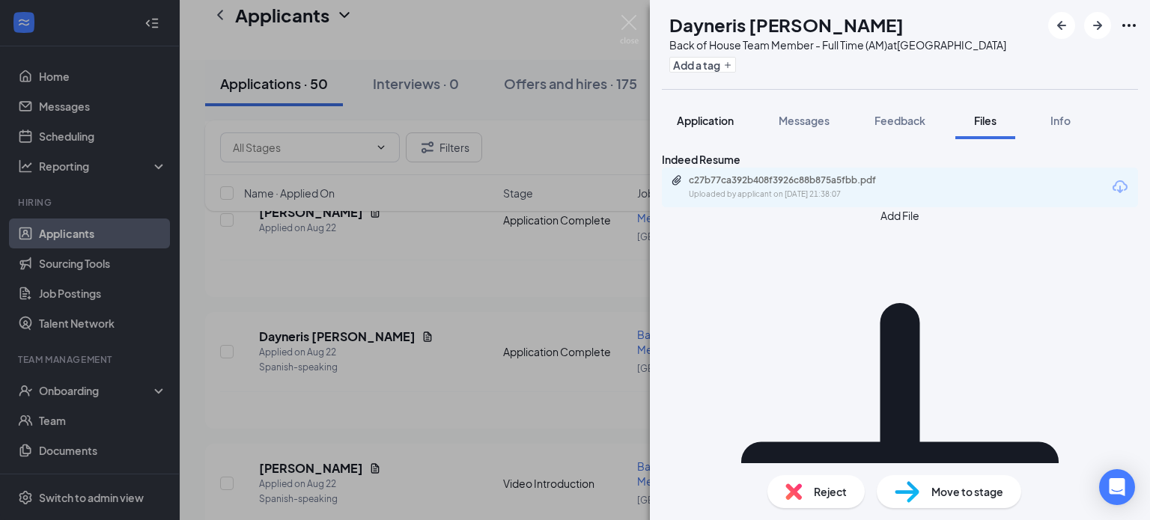
click at [711, 117] on span "Application" at bounding box center [705, 120] width 57 height 13
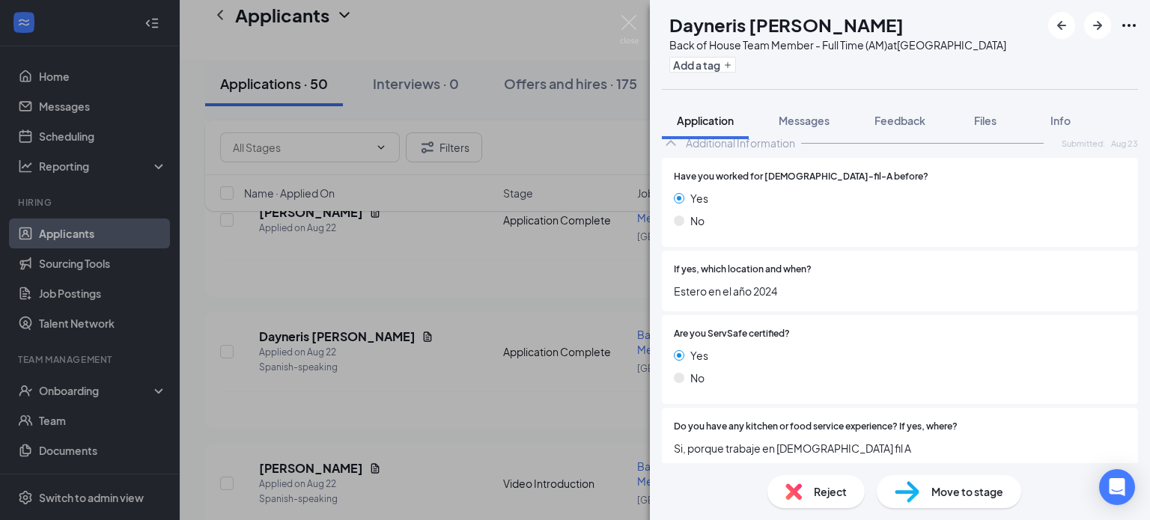
scroll to position [1453, 0]
